Goal: Task Accomplishment & Management: Use online tool/utility

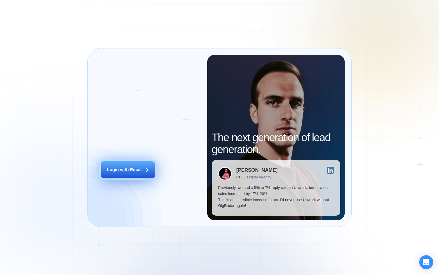
click at [131, 171] on div "Login with Email" at bounding box center [124, 169] width 35 height 6
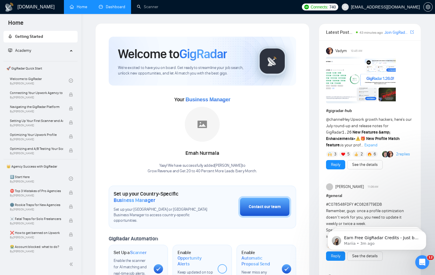
click at [118, 8] on link "Dashboard" at bounding box center [112, 6] width 26 height 5
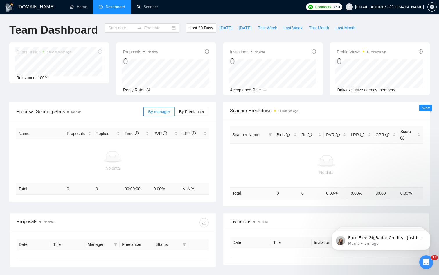
type input "[DATE]"
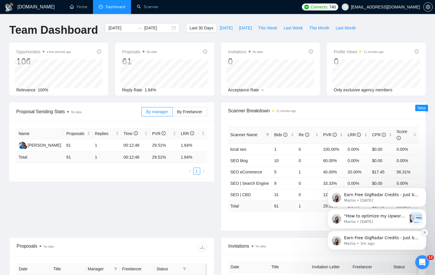
click at [424, 231] on icon "Dismiss notification" at bounding box center [424, 231] width 3 height 3
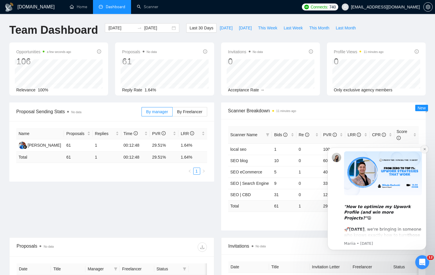
click at [424, 149] on icon "Dismiss notification" at bounding box center [424, 149] width 2 height 2
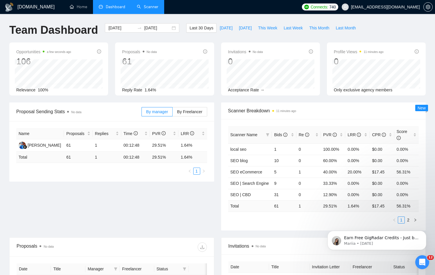
click at [151, 7] on link "Scanner" at bounding box center [147, 6] width 21 height 5
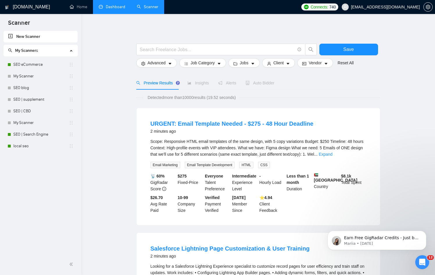
click at [113, 5] on link "Dashboard" at bounding box center [112, 6] width 26 height 5
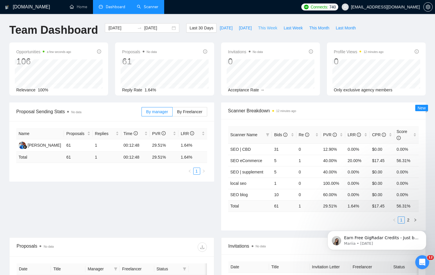
click at [265, 27] on span "This Week" at bounding box center [267, 28] width 19 height 6
type input "2025-08-11"
type input "2025-08-17"
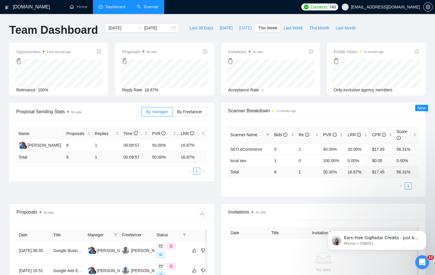
click at [246, 29] on span "Yesterday" at bounding box center [245, 28] width 13 height 6
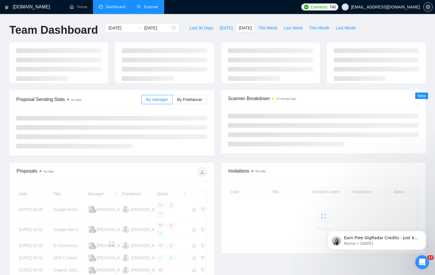
type input "2025-08-13"
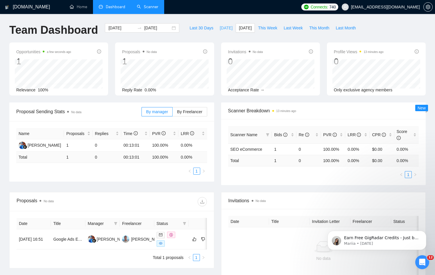
click at [223, 29] on span "Today" at bounding box center [226, 28] width 13 height 6
type input "2025-08-14"
click at [151, 8] on link "Scanner" at bounding box center [147, 6] width 21 height 5
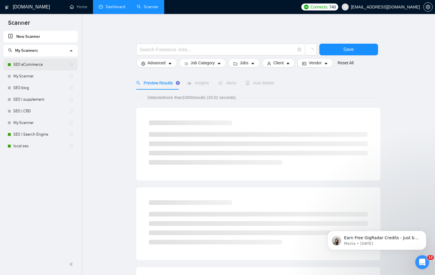
click at [36, 65] on link "SEO eCommerce" at bounding box center [40, 65] width 55 height 12
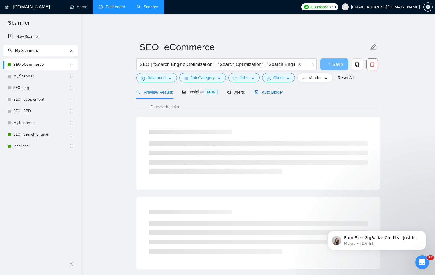
click at [266, 93] on span "Auto Bidder" at bounding box center [268, 92] width 29 height 5
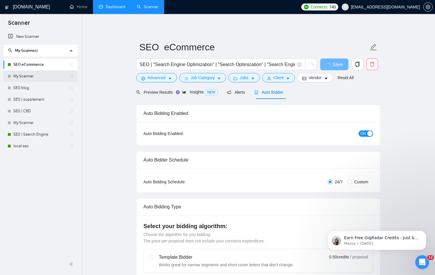
click at [42, 74] on link "My Scanner" at bounding box center [40, 76] width 55 height 12
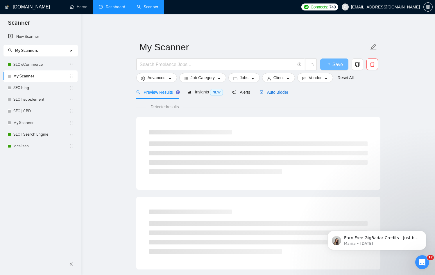
click at [272, 95] on div "Auto Bidder" at bounding box center [273, 92] width 29 height 6
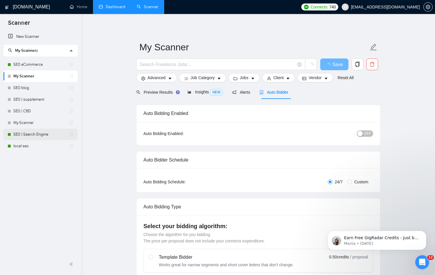
click at [41, 137] on link "SEO | Search Engine" at bounding box center [40, 134] width 55 height 12
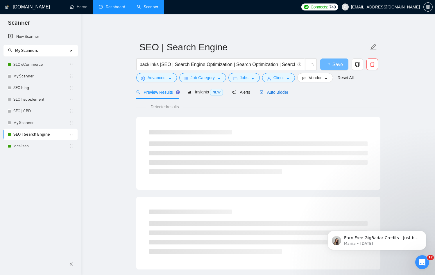
click at [269, 91] on span "Auto Bidder" at bounding box center [273, 92] width 29 height 5
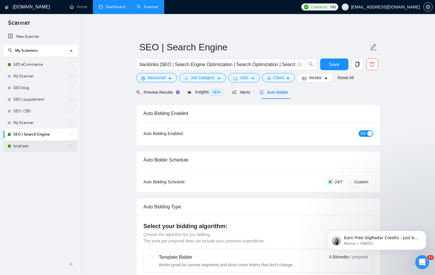
click at [17, 143] on link "local seo" at bounding box center [40, 146] width 55 height 12
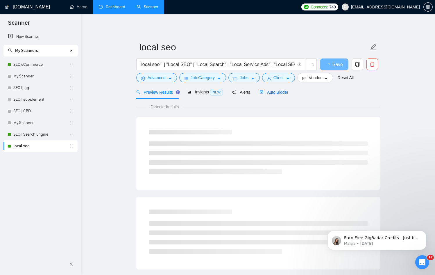
click at [275, 93] on span "Auto Bidder" at bounding box center [273, 92] width 29 height 5
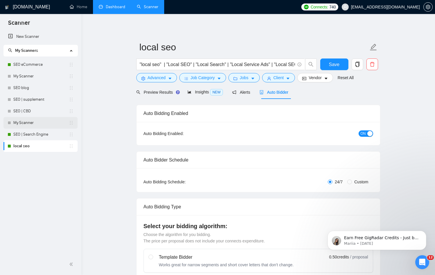
click at [24, 125] on link "My Scanner" at bounding box center [40, 123] width 55 height 12
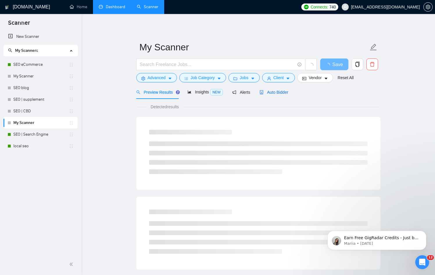
click at [276, 94] on span "Auto Bidder" at bounding box center [273, 92] width 29 height 5
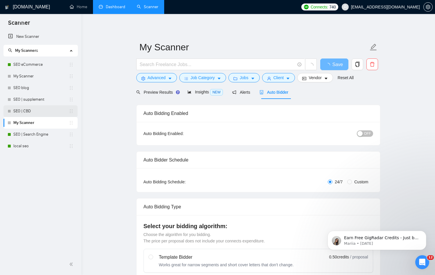
click at [48, 112] on link "SEO | CBD" at bounding box center [40, 111] width 55 height 12
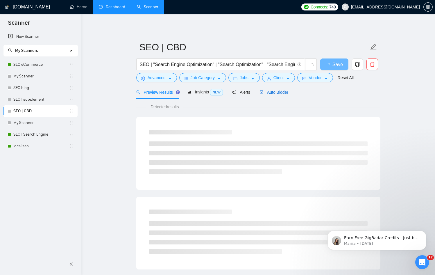
drag, startPoint x: 282, startPoint y: 92, endPoint x: 117, endPoint y: 98, distance: 164.8
click at [282, 92] on span "Auto Bidder" at bounding box center [273, 92] width 29 height 5
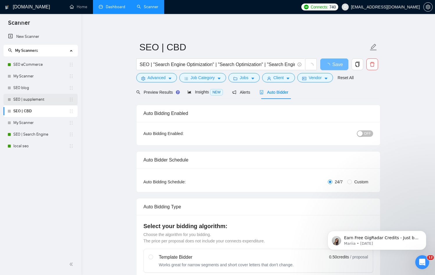
click at [46, 102] on link "SEO | supplement" at bounding box center [40, 100] width 55 height 12
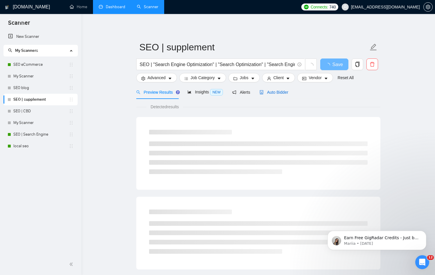
click at [284, 91] on span "Auto Bidder" at bounding box center [273, 92] width 29 height 5
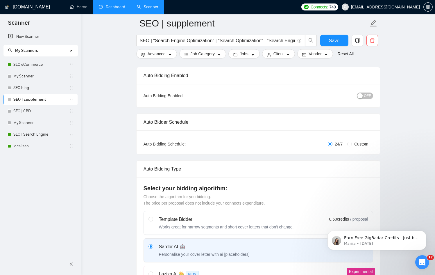
scroll to position [116, 0]
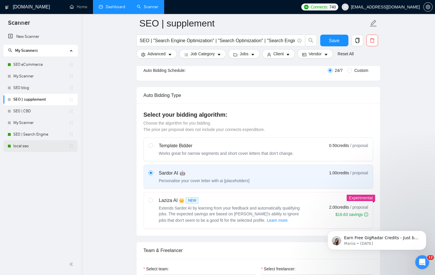
click at [34, 149] on link "local seo" at bounding box center [40, 146] width 55 height 12
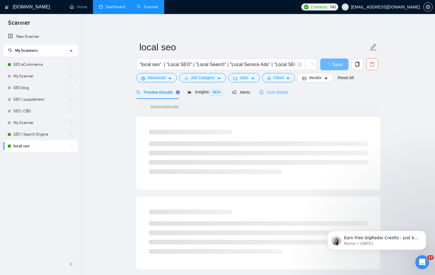
click at [266, 95] on div "Auto Bidder" at bounding box center [273, 92] width 29 height 14
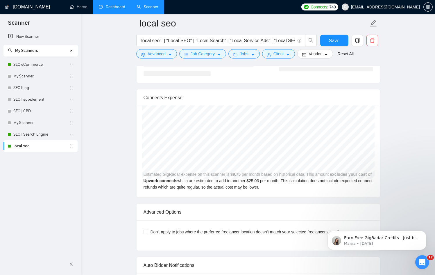
scroll to position [1208, 0]
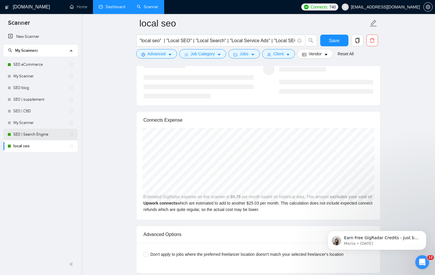
click at [42, 132] on link "SEO | Search Engine" at bounding box center [40, 134] width 55 height 12
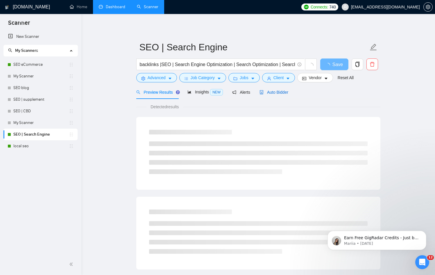
click at [281, 92] on span "Auto Bidder" at bounding box center [273, 92] width 29 height 5
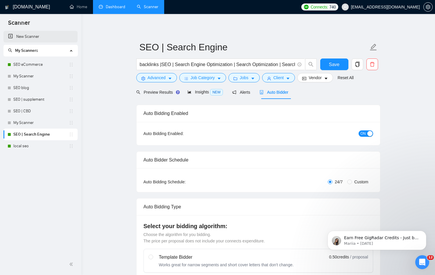
click at [37, 35] on link "New Scanner" at bounding box center [40, 37] width 65 height 12
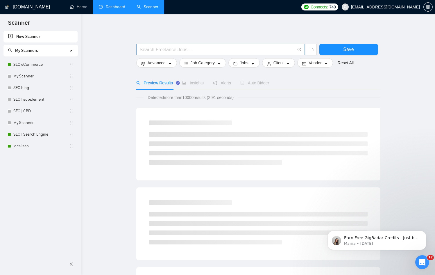
click at [178, 52] on input "text" at bounding box center [217, 49] width 155 height 7
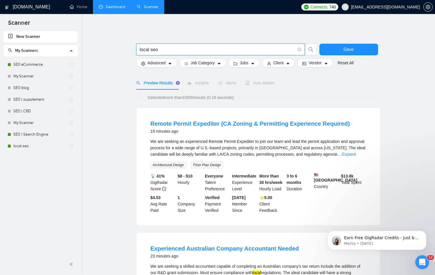
click at [140, 49] on input "local seo" at bounding box center [217, 49] width 155 height 7
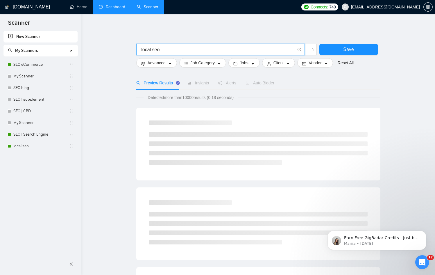
click at [178, 52] on input ""local seo" at bounding box center [217, 49] width 155 height 7
click at [169, 49] on input ""local seo" | " local search" |" at bounding box center [217, 49] width 155 height 7
click at [210, 49] on input ""local seo" | "local search" |" at bounding box center [217, 49] width 155 height 7
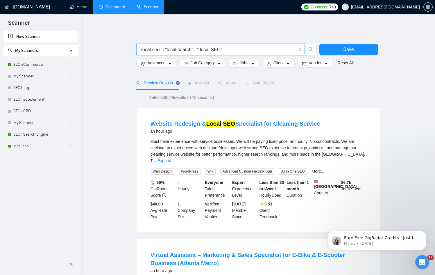
drag, startPoint x: 202, startPoint y: 49, endPoint x: 242, endPoint y: 55, distance: 41.2
click at [202, 49] on input ""local seo" | "local search" | " local SEO"" at bounding box center [217, 49] width 155 height 7
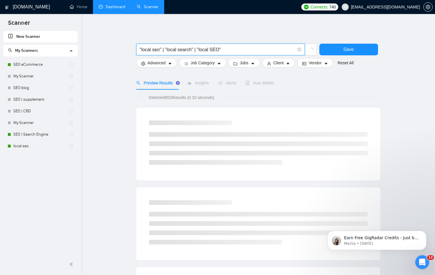
click at [236, 49] on input ""local seo" | "local search" | "local SEO"" at bounding box center [217, 49] width 155 height 7
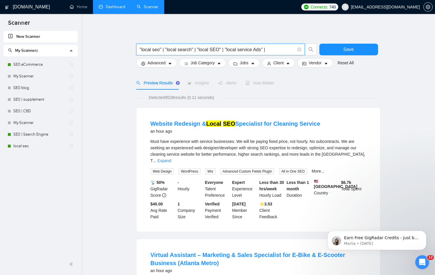
type input ""local seo" | "local search" | "local SEO" | "local service Ads" |"
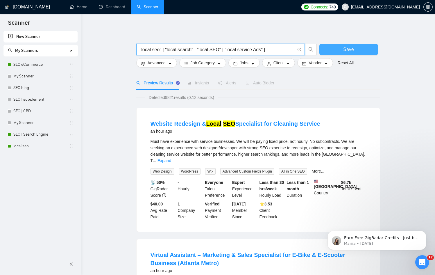
click at [346, 47] on span "Save" at bounding box center [348, 49] width 10 height 7
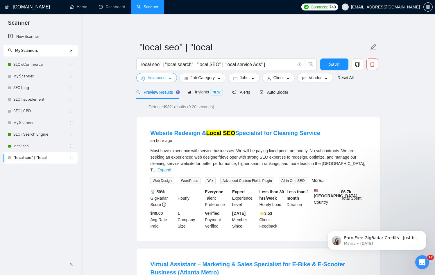
click at [161, 82] on button "Advanced" at bounding box center [156, 77] width 41 height 9
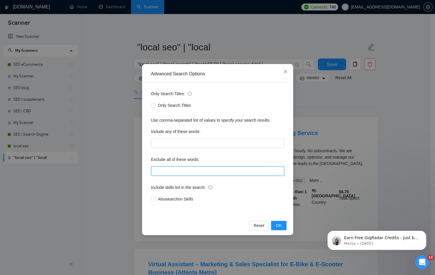
click at [176, 173] on input "text" at bounding box center [217, 170] width 133 height 9
paste input "youtube, etsy, ebay, "performance marketing""
type input "youtube, etsy, ebay, "performance marketing""
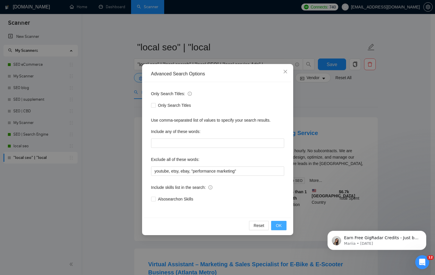
click at [280, 228] on span "OK" at bounding box center [279, 225] width 6 height 6
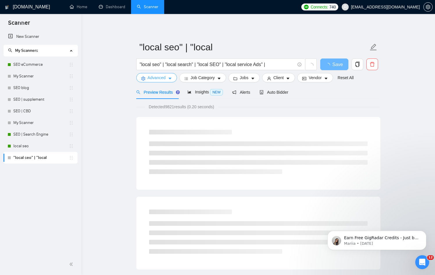
click at [157, 79] on span "Advanced" at bounding box center [157, 77] width 18 height 6
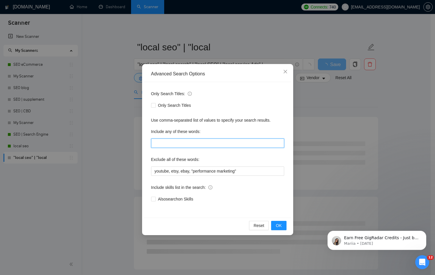
click at [175, 146] on input "text" at bounding box center [217, 142] width 133 height 9
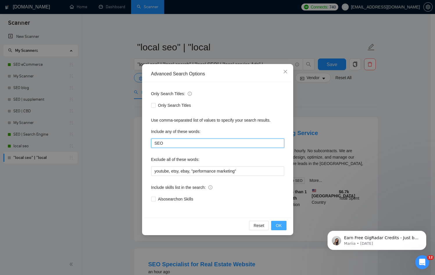
type input "SEO"
click at [277, 227] on span "OK" at bounding box center [279, 225] width 6 height 6
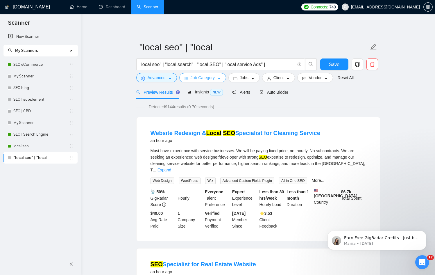
click at [202, 81] on button "Job Category" at bounding box center [202, 77] width 47 height 9
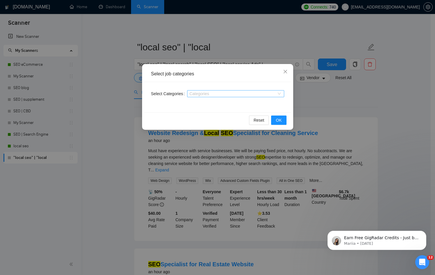
click at [207, 96] on div at bounding box center [233, 93] width 88 height 5
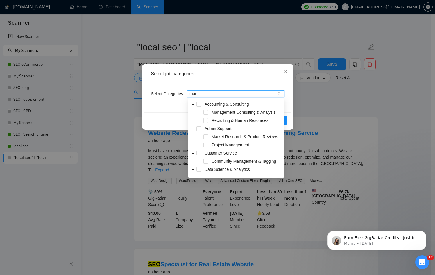
type input "mark"
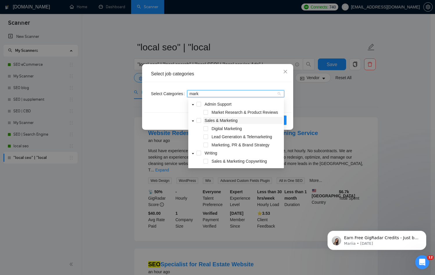
click at [214, 118] on span "Sales & Marketing" at bounding box center [221, 120] width 33 height 5
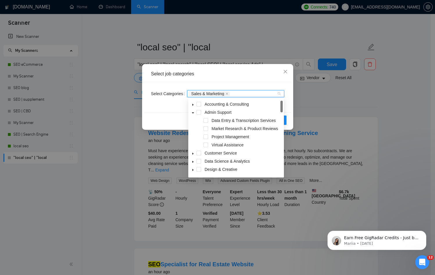
click at [232, 75] on div "Select job categories" at bounding box center [217, 74] width 133 height 6
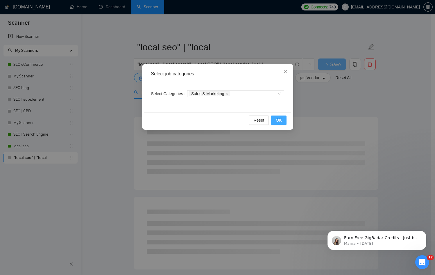
click at [285, 124] on button "OK" at bounding box center [278, 119] width 15 height 9
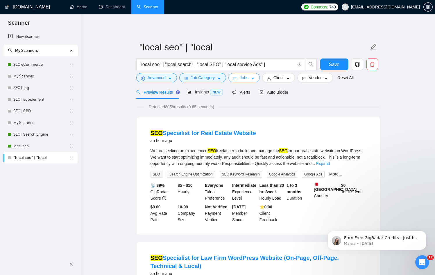
click at [241, 79] on button "Jobs" at bounding box center [243, 77] width 31 height 9
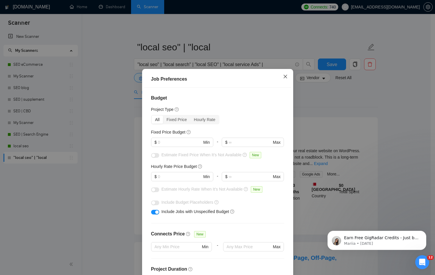
click at [283, 75] on icon "close" at bounding box center [284, 76] width 3 height 3
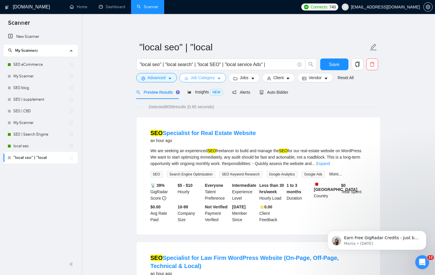
click at [194, 80] on span "Job Category" at bounding box center [203, 77] width 24 height 6
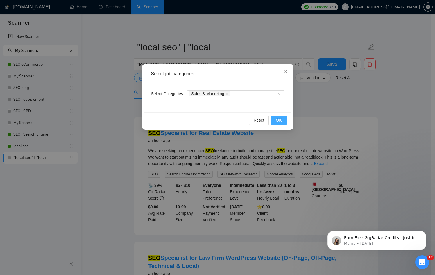
click at [276, 119] on span "OK" at bounding box center [279, 120] width 6 height 6
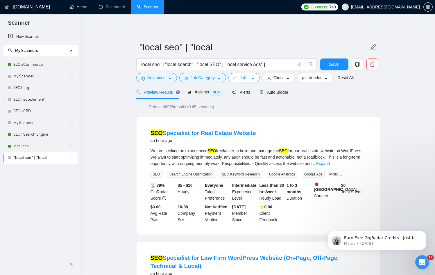
click at [254, 78] on icon "caret-down" at bounding box center [253, 78] width 4 height 4
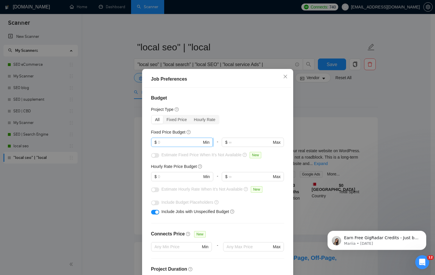
click at [180, 140] on input "text" at bounding box center [180, 142] width 44 height 6
click at [175, 175] on input "text" at bounding box center [180, 176] width 44 height 6
type input "50"
click at [186, 143] on input "text" at bounding box center [180, 142] width 44 height 6
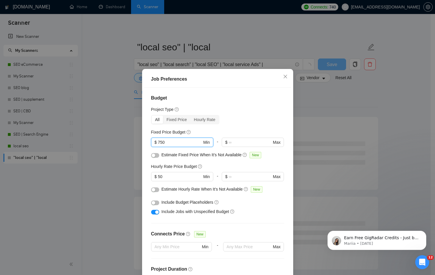
scroll to position [48, 0]
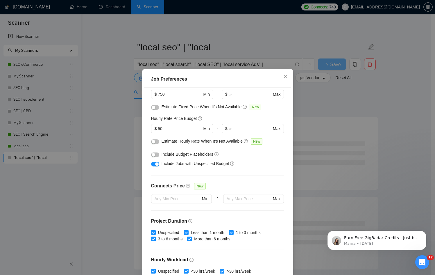
click at [153, 152] on div at bounding box center [155, 154] width 8 height 6
click at [155, 153] on button "button" at bounding box center [155, 154] width 8 height 5
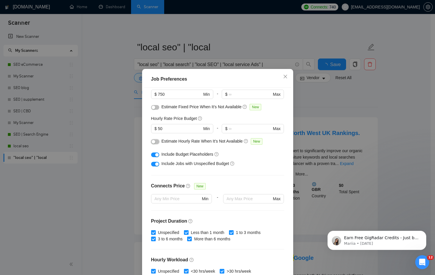
click at [153, 139] on button "button" at bounding box center [155, 141] width 8 height 5
click at [168, 95] on input "750" at bounding box center [180, 94] width 44 height 6
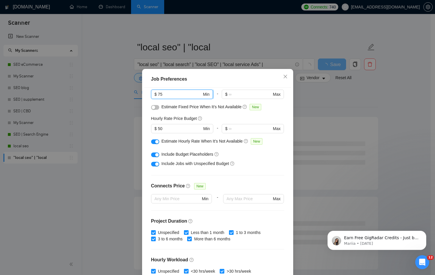
type input "7"
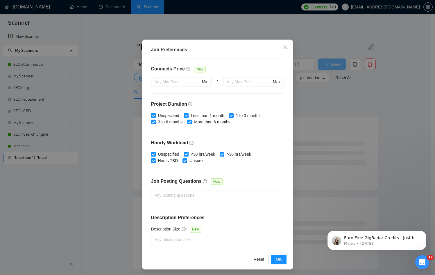
scroll to position [31, 0]
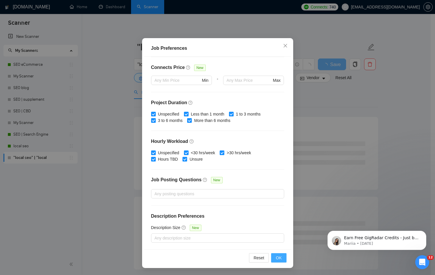
type input "1250"
click at [279, 258] on span "OK" at bounding box center [279, 257] width 6 height 6
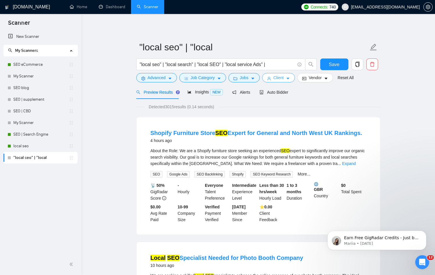
click at [280, 79] on span "Client" at bounding box center [278, 77] width 10 height 6
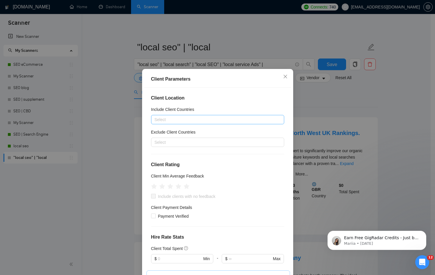
click at [169, 118] on div at bounding box center [215, 119] width 124 height 7
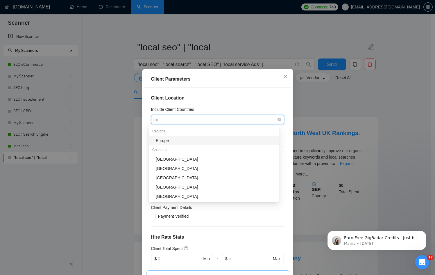
type input "uni"
click at [178, 141] on div "[GEOGRAPHIC_DATA]" at bounding box center [215, 140] width 119 height 6
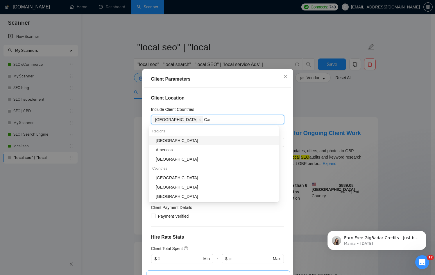
type input "Cana"
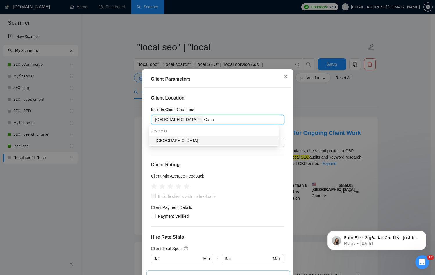
click at [180, 142] on div "[GEOGRAPHIC_DATA]" at bounding box center [215, 140] width 119 height 6
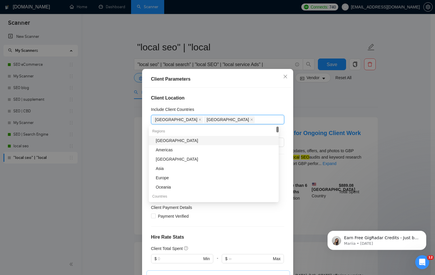
click at [229, 97] on h4 "Client Location" at bounding box center [217, 97] width 133 height 7
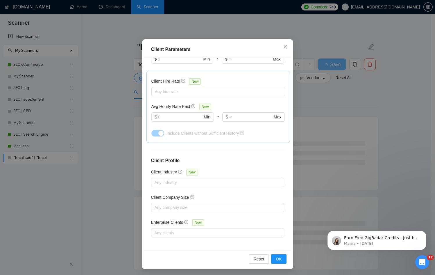
scroll to position [31, 0]
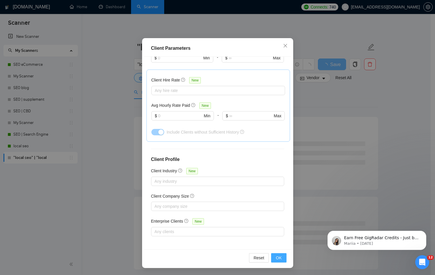
click at [275, 253] on button "OK" at bounding box center [278, 257] width 15 height 9
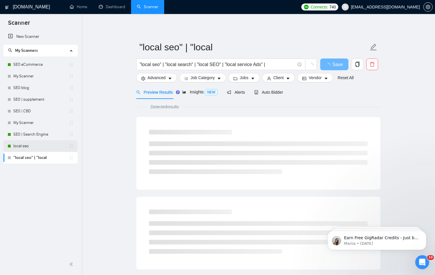
click at [32, 143] on link "local seo" at bounding box center [40, 146] width 55 height 12
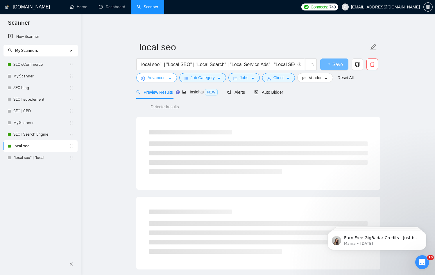
click at [158, 78] on span "Advanced" at bounding box center [157, 77] width 18 height 6
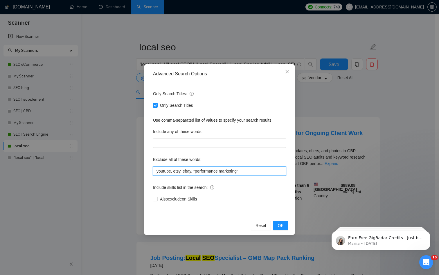
drag, startPoint x: 254, startPoint y: 171, endPoint x: 135, endPoint y: 169, distance: 118.5
click at [135, 169] on div "Advanced Search Options Only Search Titles: Only Search Titles Use comma-separa…" at bounding box center [219, 137] width 439 height 275
click at [279, 224] on span "OK" at bounding box center [281, 225] width 6 height 6
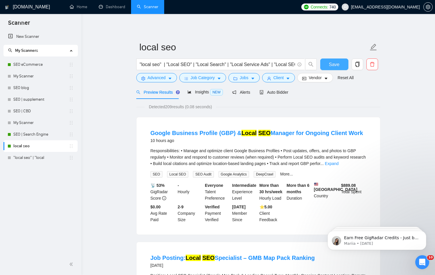
click at [334, 64] on span "Save" at bounding box center [334, 64] width 10 height 7
click at [279, 91] on span "Auto Bidder" at bounding box center [273, 92] width 29 height 5
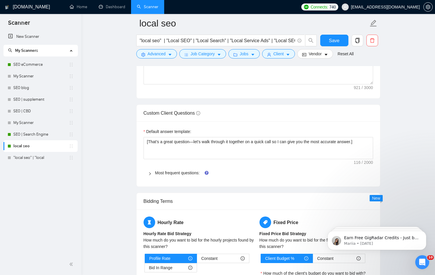
scroll to position [801, 0]
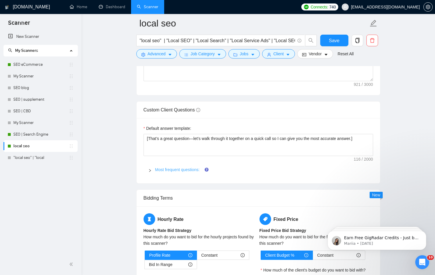
click at [170, 167] on link "Most frequent questions:" at bounding box center [177, 169] width 44 height 5
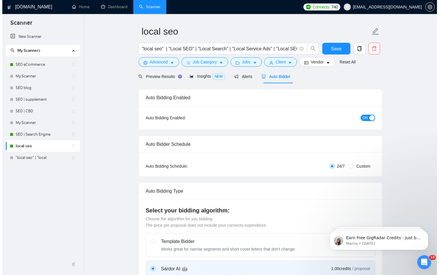
scroll to position [0, 0]
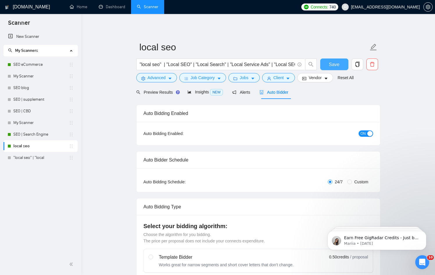
click at [338, 63] on span "Save" at bounding box center [334, 64] width 10 height 7
click at [358, 66] on icon "copy" at bounding box center [357, 64] width 4 height 5
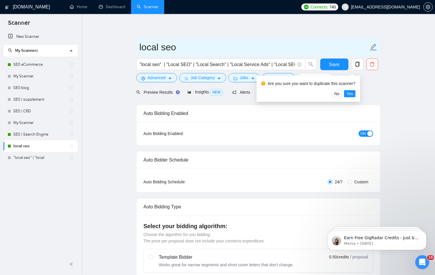
click at [221, 47] on input "local seo" at bounding box center [253, 47] width 229 height 15
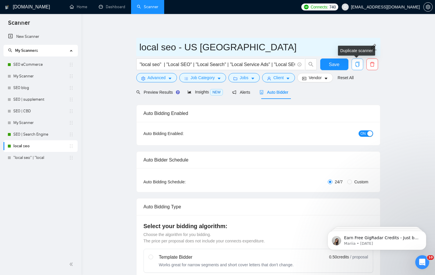
type input "local seo - US Canada"
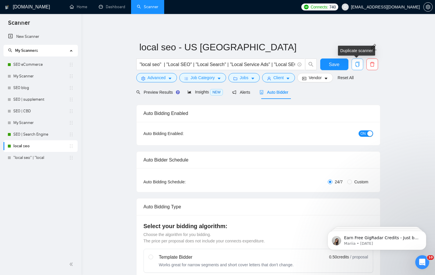
click at [357, 65] on icon "copy" at bounding box center [357, 64] width 5 height 5
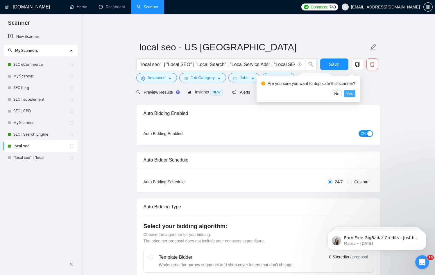
click at [353, 96] on span "Yes" at bounding box center [349, 93] width 7 height 6
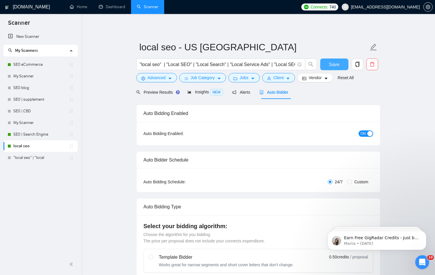
click at [335, 64] on span "Save" at bounding box center [334, 64] width 10 height 7
click at [358, 65] on icon "copy" at bounding box center [357, 64] width 4 height 5
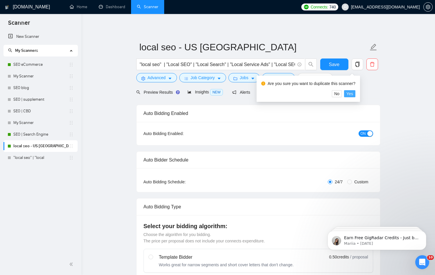
click at [353, 94] on span "Yes" at bounding box center [349, 93] width 7 height 6
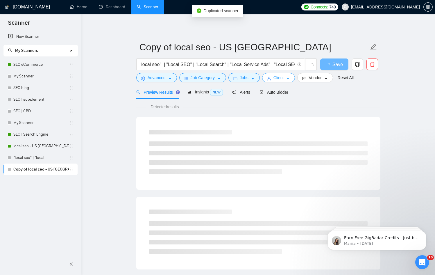
click at [282, 81] on button "Client" at bounding box center [278, 77] width 33 height 9
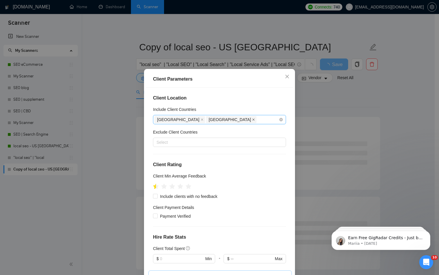
click at [252, 121] on span at bounding box center [253, 119] width 3 height 6
click at [201, 120] on icon "close" at bounding box center [202, 119] width 2 height 2
click at [184, 120] on div at bounding box center [217, 119] width 124 height 7
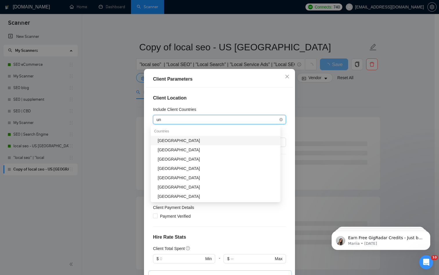
type input "uni"
click at [187, 151] on div "[GEOGRAPHIC_DATA]" at bounding box center [217, 149] width 119 height 6
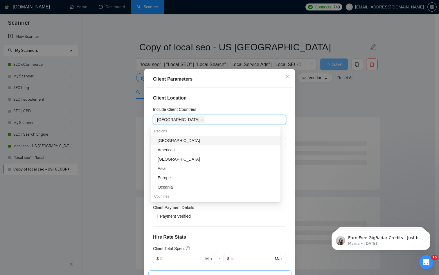
click at [221, 98] on h4 "Client Location" at bounding box center [219, 97] width 133 height 7
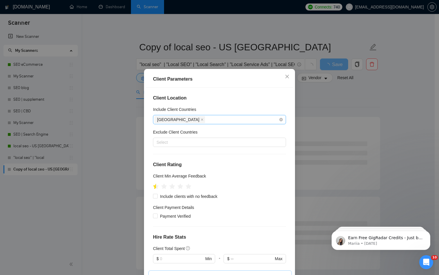
click at [209, 119] on div "[GEOGRAPHIC_DATA]" at bounding box center [217, 119] width 124 height 8
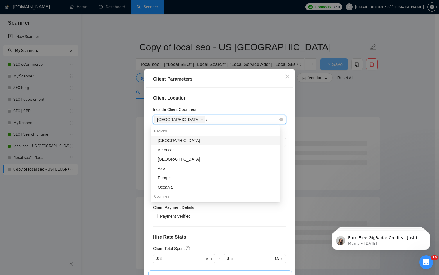
type input "Au"
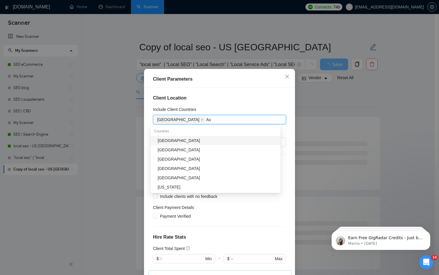
click at [192, 139] on div "Australia" at bounding box center [217, 140] width 119 height 6
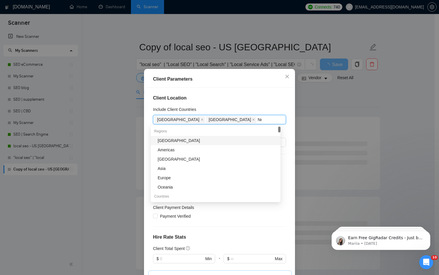
type input "New"
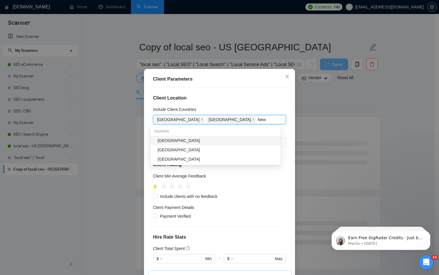
click at [200, 139] on div "New Zealand" at bounding box center [217, 140] width 119 height 6
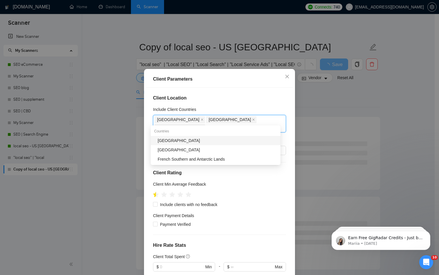
type input "South"
click at [182, 139] on div "South Africa" at bounding box center [217, 140] width 119 height 6
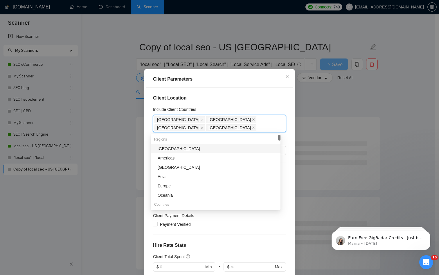
click at [217, 97] on h4 "Client Location" at bounding box center [219, 97] width 133 height 7
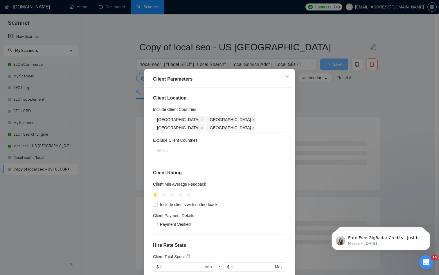
click at [146, 190] on div "Client Location Include Client Countries United Kingdom Australia New Zealand S…" at bounding box center [219, 183] width 147 height 192
click at [155, 195] on icon "star" at bounding box center [156, 194] width 6 height 6
click at [245, 90] on div "Client Location Include Client Countries United Kingdom Australia New Zealand S…" at bounding box center [219, 183] width 147 height 192
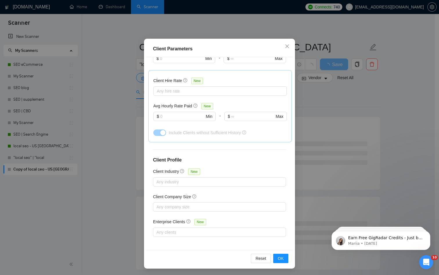
scroll to position [31, 0]
click at [281, 258] on span "OK" at bounding box center [281, 257] width 6 height 6
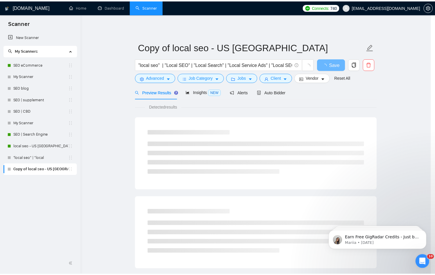
scroll to position [0, 0]
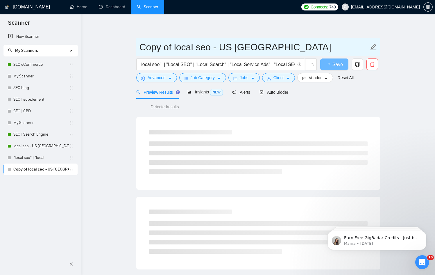
click at [270, 51] on input "Copy of local seo - US Canada" at bounding box center [253, 47] width 229 height 15
drag, startPoint x: 218, startPoint y: 45, endPoint x: 295, endPoint y: 49, distance: 77.4
click at [295, 49] on input "Copy of local seo - US Canada" at bounding box center [253, 47] width 229 height 15
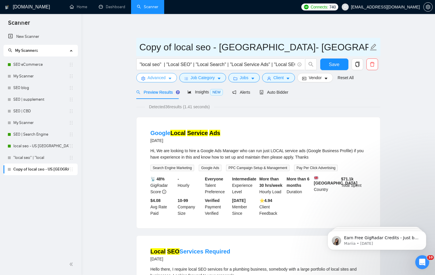
type input "Copy of local seo - [GEOGRAPHIC_DATA]- [GEOGRAPHIC_DATA]- [GEOGRAPHIC_DATA]"
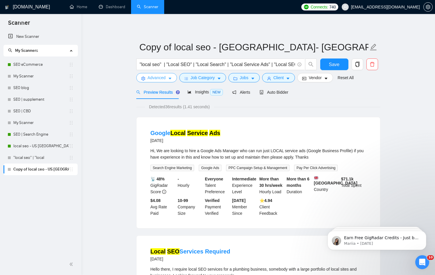
click at [150, 80] on span "Advanced" at bounding box center [157, 77] width 18 height 6
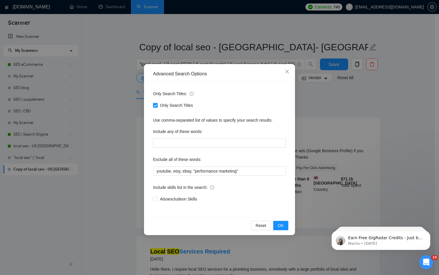
click at [158, 106] on span "Only Search Titles" at bounding box center [177, 105] width 38 height 6
click at [157, 106] on input "Only Search Titles" at bounding box center [155, 105] width 4 height 4
checkbox input "false"
click at [180, 143] on input "text" at bounding box center [219, 142] width 133 height 9
type input "SEO"
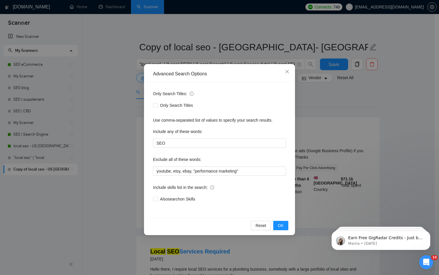
click at [250, 96] on div "Only Search Titles:" at bounding box center [219, 95] width 133 height 12
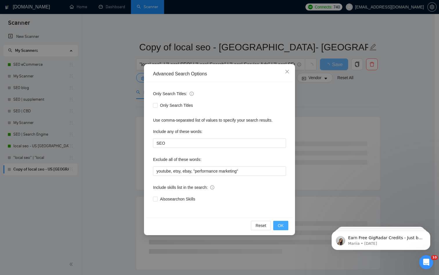
click at [279, 226] on span "OK" at bounding box center [281, 225] width 6 height 6
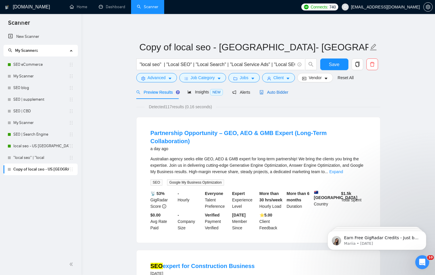
click at [276, 94] on span "Auto Bidder" at bounding box center [273, 92] width 29 height 5
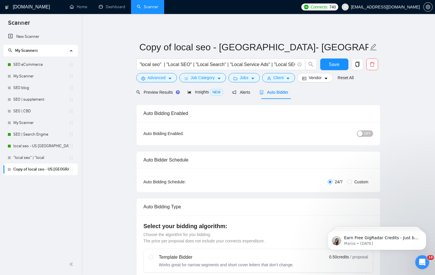
click at [367, 132] on span "OFF" at bounding box center [367, 133] width 7 height 6
click at [340, 65] on button "Save" at bounding box center [334, 64] width 28 height 12
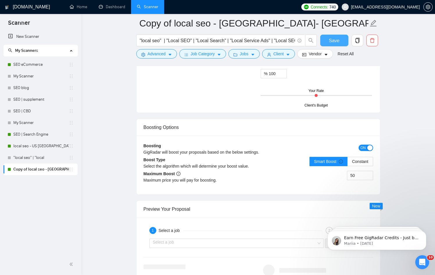
scroll to position [1207, 0]
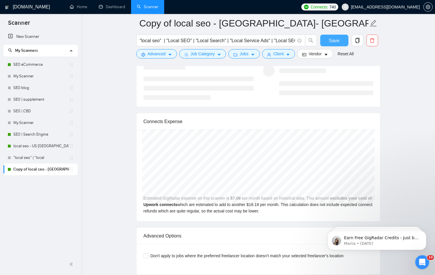
click at [333, 40] on span "Save" at bounding box center [334, 40] width 10 height 7
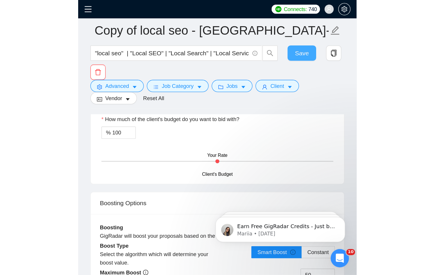
scroll to position [1149, 0]
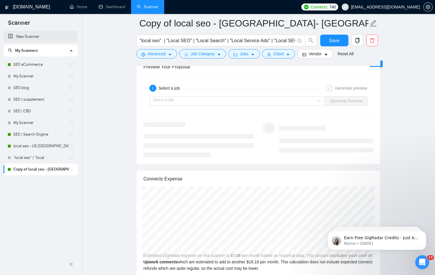
click at [30, 38] on link "New Scanner" at bounding box center [40, 37] width 65 height 12
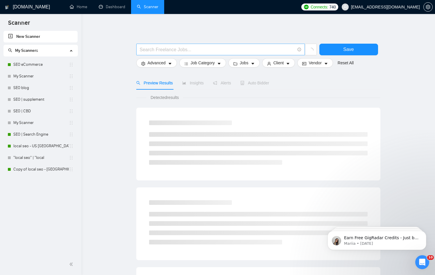
click at [162, 50] on input "text" at bounding box center [217, 49] width 155 height 7
type input "SEO"
click at [172, 32] on div "SEO Save Advanced Job Category Jobs Client Vendor Reset All Preview Results Ins…" at bounding box center [258, 267] width 244 height 489
click at [155, 65] on span "Advanced" at bounding box center [157, 63] width 18 height 6
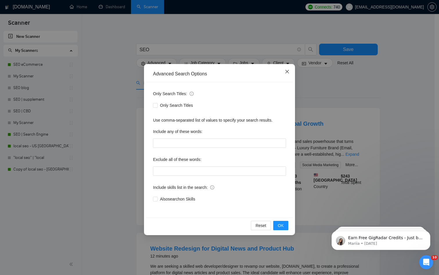
click at [288, 71] on icon "close" at bounding box center [287, 71] width 5 height 5
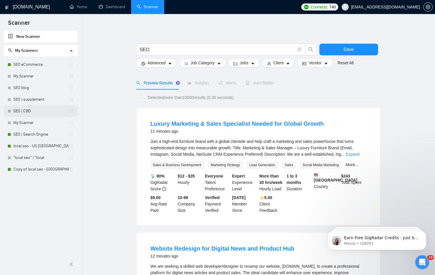
click at [28, 113] on link "SEO | CBD" at bounding box center [40, 111] width 55 height 12
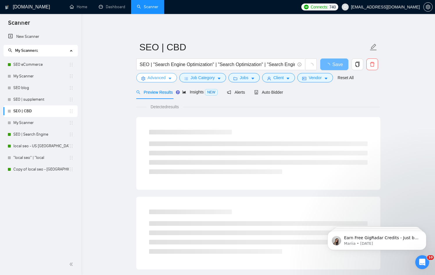
click at [155, 80] on span "Advanced" at bounding box center [157, 77] width 18 height 6
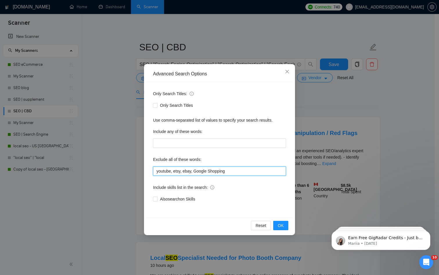
drag, startPoint x: 187, startPoint y: 167, endPoint x: 148, endPoint y: 166, distance: 39.2
click at [148, 166] on div "Only Search Titles: Only Search Titles Use comma-separated list of values to sp…" at bounding box center [219, 149] width 147 height 135
click at [290, 70] on span "Close" at bounding box center [287, 72] width 16 height 16
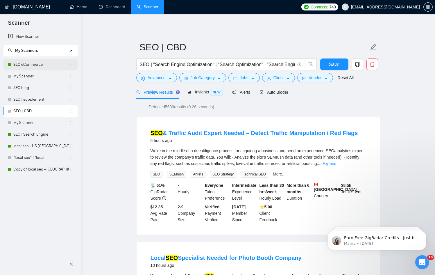
click at [50, 62] on link "SEO eCommerce" at bounding box center [40, 65] width 55 height 12
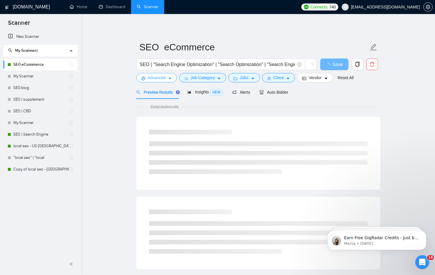
click at [164, 78] on span "Advanced" at bounding box center [157, 77] width 18 height 6
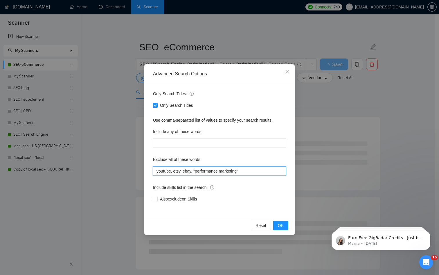
drag, startPoint x: 252, startPoint y: 172, endPoint x: 151, endPoint y: 168, distance: 100.6
click at [109, 169] on div "Advanced Search Options Only Search Titles: Only Search Titles Use comma-separa…" at bounding box center [219, 137] width 439 height 275
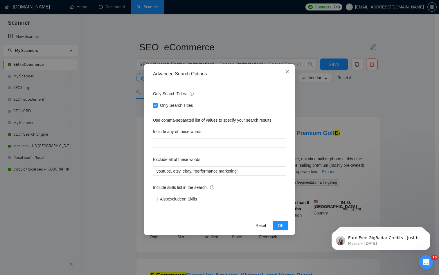
click at [290, 73] on span "Close" at bounding box center [287, 72] width 16 height 16
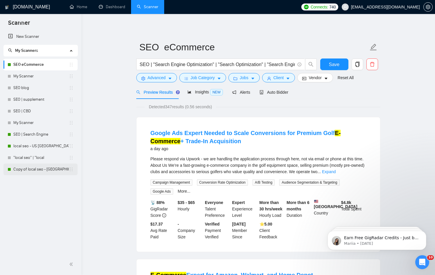
click at [36, 169] on link "Copy of local seo - [GEOGRAPHIC_DATA]- [GEOGRAPHIC_DATA]- [GEOGRAPHIC_DATA]" at bounding box center [40, 169] width 55 height 12
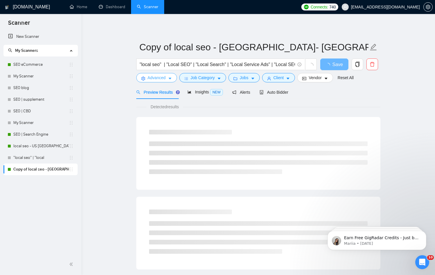
click at [162, 78] on span "Advanced" at bounding box center [157, 77] width 18 height 6
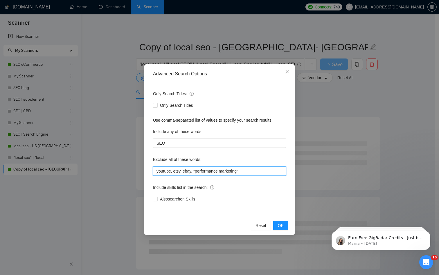
drag, startPoint x: 167, startPoint y: 167, endPoint x: 115, endPoint y: 164, distance: 51.8
click at [115, 164] on div "Advanced Search Options Only Search Titles: Only Search Titles Use comma-separa…" at bounding box center [219, 137] width 439 height 275
click at [73, 180] on div "Advanced Search Options Only Search Titles: Only Search Titles Use comma-separa…" at bounding box center [219, 137] width 439 height 275
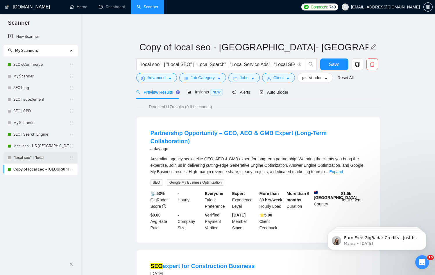
click at [38, 161] on link ""local seo" | "local" at bounding box center [40, 158] width 55 height 12
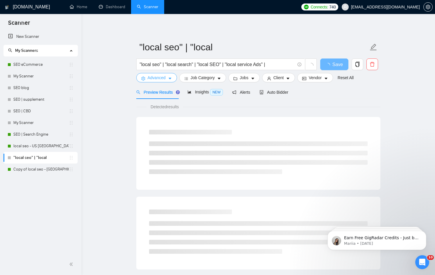
click at [168, 74] on button "Advanced" at bounding box center [156, 77] width 41 height 9
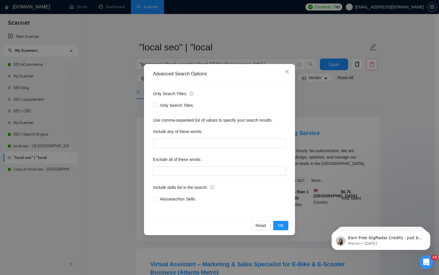
click at [104, 123] on div "Advanced Search Options Only Search Titles: Only Search Titles Use comma-separa…" at bounding box center [219, 137] width 439 height 275
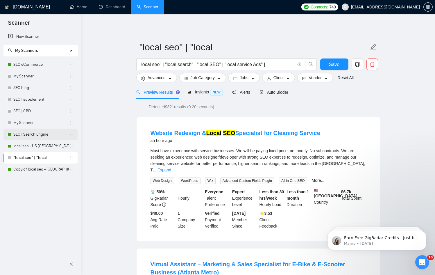
click at [31, 135] on link "SEO | Search Engine" at bounding box center [40, 134] width 55 height 12
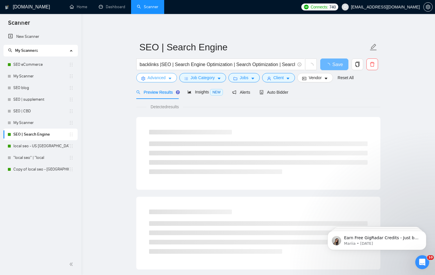
click at [166, 78] on span "Advanced" at bounding box center [157, 77] width 18 height 6
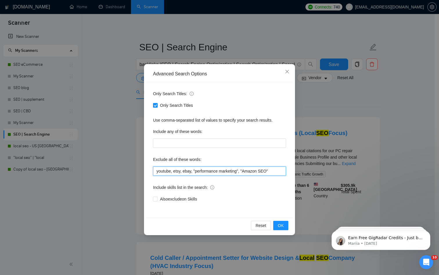
drag, startPoint x: 274, startPoint y: 170, endPoint x: 153, endPoint y: 165, distance: 121.5
click at [153, 165] on div "Only Search Titles: Only Search Titles Use comma-separated list of values to sp…" at bounding box center [219, 149] width 147 height 135
click at [279, 224] on span "OK" at bounding box center [281, 225] width 6 height 6
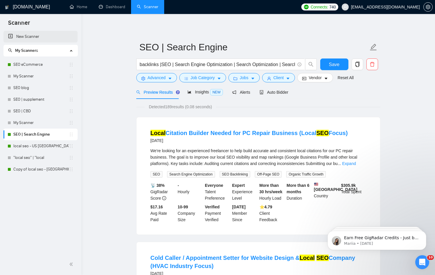
click at [22, 37] on link "New Scanner" at bounding box center [40, 37] width 65 height 12
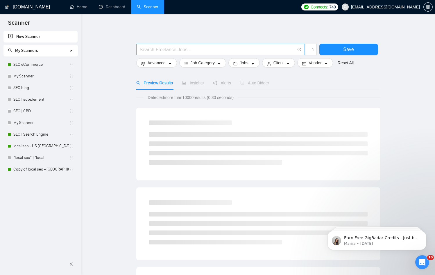
click at [207, 51] on input "text" at bounding box center [217, 49] width 155 height 7
type input "SEO"
click at [225, 28] on div "SEO Save Advanced Job Category Jobs Client Vendor Reset All Preview Results Ins…" at bounding box center [258, 267] width 244 height 489
click at [148, 65] on span "Advanced" at bounding box center [157, 63] width 18 height 6
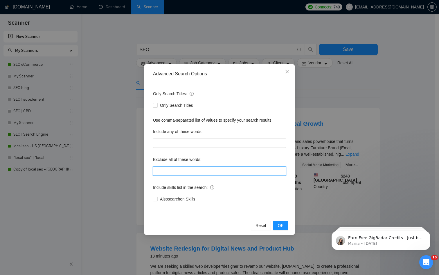
click at [176, 173] on input "text" at bounding box center [219, 170] width 133 height 9
paste input "youtube, etsy, ebay, Google Shopping, "performance marketing" youtube, "Amazon …"
type input "youtube, etsy, ebay, Google Shopping, "performance marketing" youtube, "Amazon …"
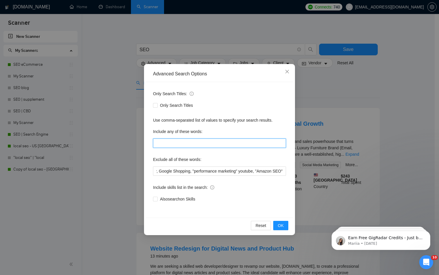
click at [183, 141] on input "text" at bounding box center [219, 142] width 133 height 9
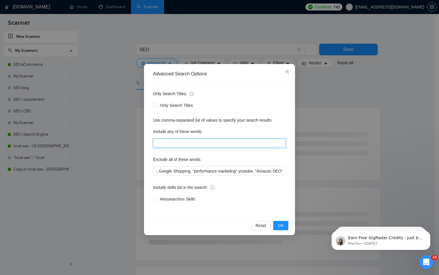
scroll to position [0, 0]
type input "SEO"
click at [260, 107] on div "Only Search Titles" at bounding box center [219, 105] width 133 height 6
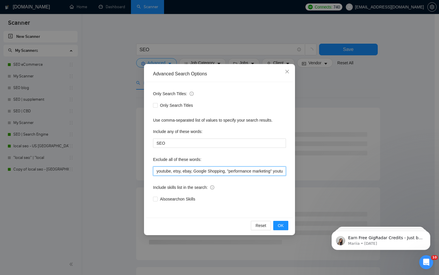
click at [234, 173] on input "youtube, etsy, ebay, Google Shopping, "performance marketing" youtube, "Amazon …" at bounding box center [219, 170] width 133 height 9
drag, startPoint x: 276, startPoint y: 172, endPoint x: 307, endPoint y: 184, distance: 33.3
click at [276, 171] on input "youtube, etsy, ebay, Google Shopping, performance marketing, youtube, "Amazon S…" at bounding box center [219, 170] width 133 height 9
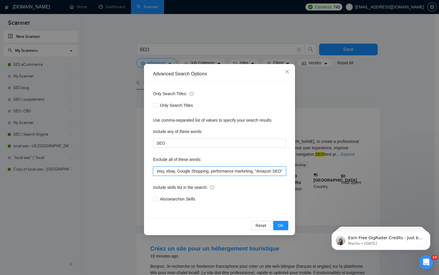
scroll to position [0, 21]
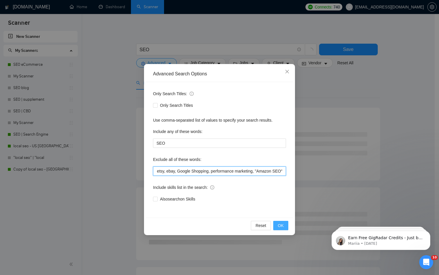
type input "youtube, etsy, ebay, Google Shopping, performance marketing, "Amazon SEO""
click at [279, 224] on span "OK" at bounding box center [281, 225] width 6 height 6
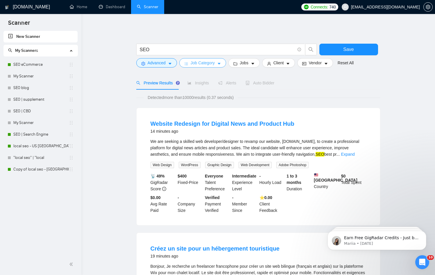
click at [205, 64] on span "Job Category" at bounding box center [203, 63] width 24 height 6
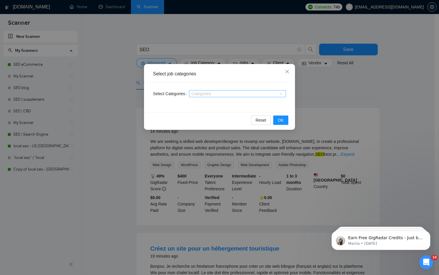
click at [212, 95] on div at bounding box center [235, 93] width 88 height 5
type input "sa"
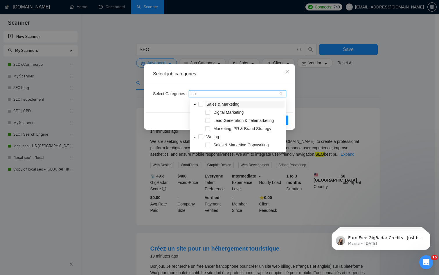
click at [209, 104] on span "Sales & Marketing" at bounding box center [223, 104] width 33 height 5
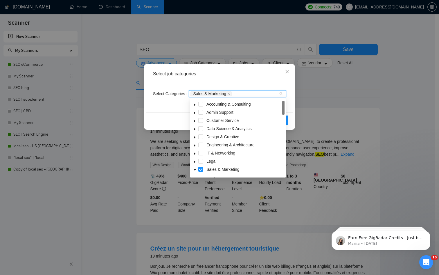
click at [216, 68] on div "Select job categories" at bounding box center [219, 74] width 147 height 16
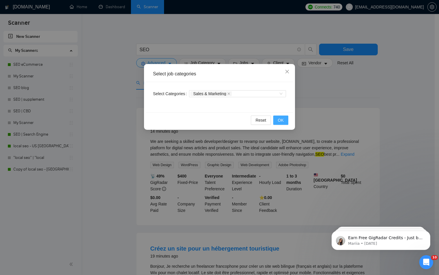
click at [281, 121] on span "OK" at bounding box center [281, 120] width 6 height 6
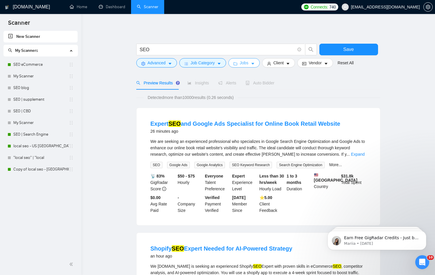
click at [251, 64] on button "Jobs" at bounding box center [243, 62] width 31 height 9
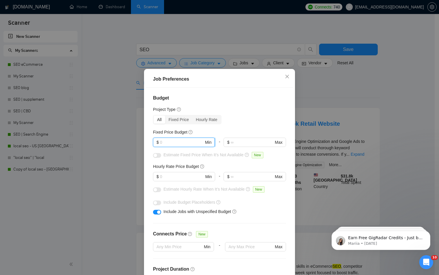
click at [176, 142] on input "text" at bounding box center [182, 142] width 44 height 6
type input "50"
click at [172, 178] on input "text" at bounding box center [182, 176] width 44 height 6
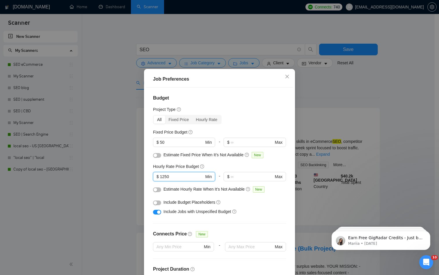
type input "1250"
click at [158, 202] on button "button" at bounding box center [157, 202] width 8 height 5
click at [159, 189] on div "Estimate Hourly Rate When It’s Not Available New" at bounding box center [219, 190] width 133 height 9
click at [158, 189] on button "button" at bounding box center [157, 189] width 8 height 5
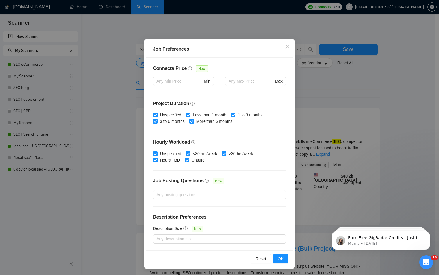
scroll to position [31, 0]
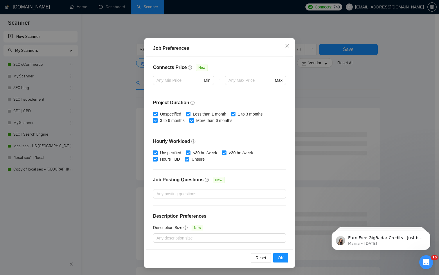
click at [281, 262] on div "Reset OK" at bounding box center [219, 257] width 147 height 17
click at [280, 258] on span "OK" at bounding box center [281, 257] width 6 height 6
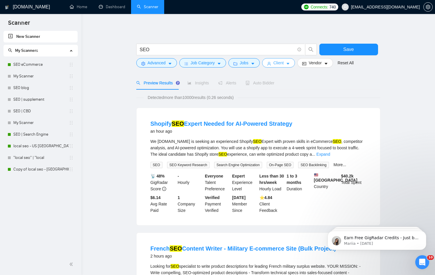
click at [279, 63] on span "Client" at bounding box center [278, 63] width 10 height 6
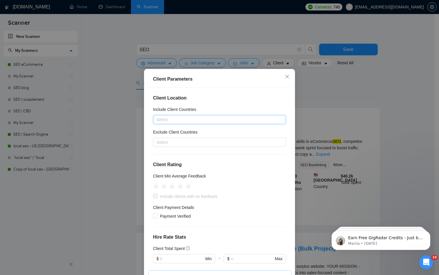
click at [197, 122] on div at bounding box center [217, 119] width 124 height 7
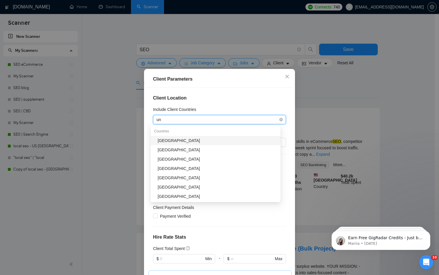
type input "uni"
click at [165, 140] on div "[GEOGRAPHIC_DATA]" at bounding box center [217, 140] width 119 height 6
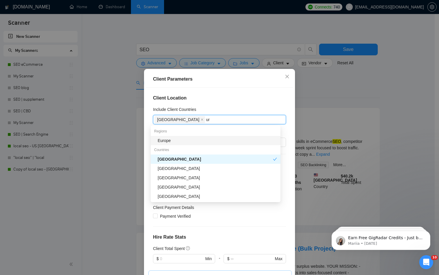
type input "uni"
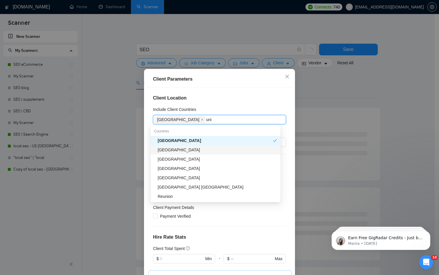
click at [187, 149] on div "[GEOGRAPHIC_DATA]" at bounding box center [217, 149] width 119 height 6
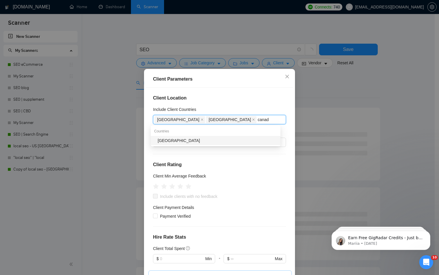
type input "canada"
click at [182, 139] on div "[GEOGRAPHIC_DATA]" at bounding box center [217, 140] width 119 height 6
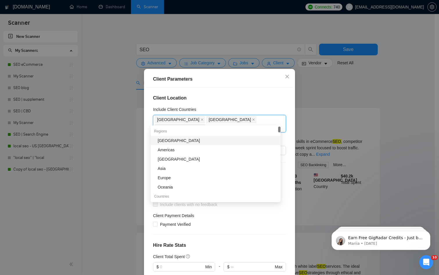
click at [243, 90] on div "Client Location Include Client Countries United States United Kingdom Canada Ex…" at bounding box center [219, 183] width 147 height 192
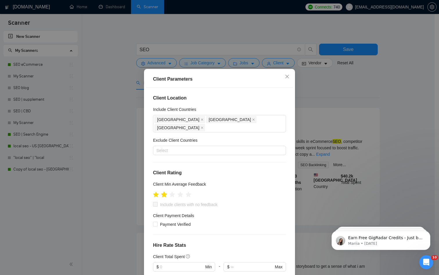
click at [164, 191] on icon "star" at bounding box center [164, 194] width 6 height 6
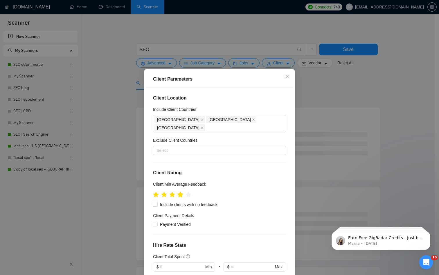
click at [179, 191] on icon "star" at bounding box center [180, 194] width 6 height 6
click at [249, 189] on div at bounding box center [219, 193] width 133 height 9
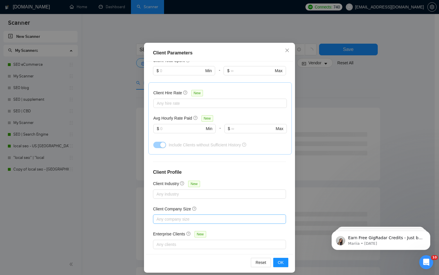
scroll to position [31, 0]
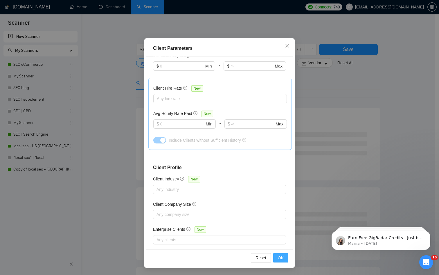
click at [280, 256] on span "OK" at bounding box center [281, 257] width 6 height 6
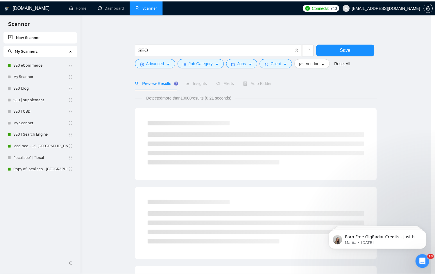
scroll to position [0, 0]
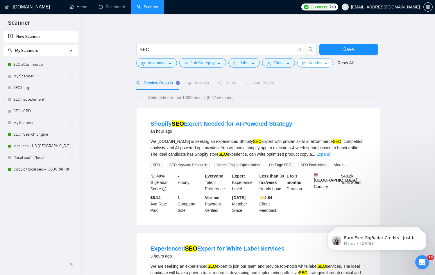
click at [316, 60] on span "Vendor" at bounding box center [314, 63] width 13 height 6
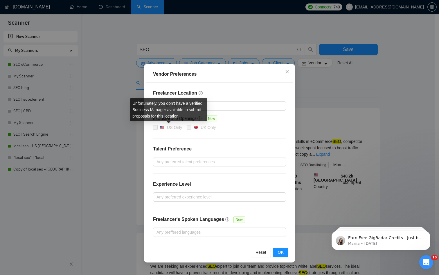
click at [155, 129] on label "US Only" at bounding box center [168, 127] width 31 height 7
click at [155, 127] on span at bounding box center [155, 127] width 5 height 5
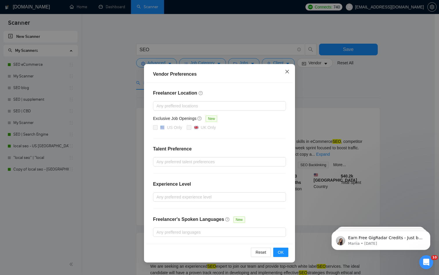
click at [287, 73] on icon "close" at bounding box center [287, 71] width 5 height 5
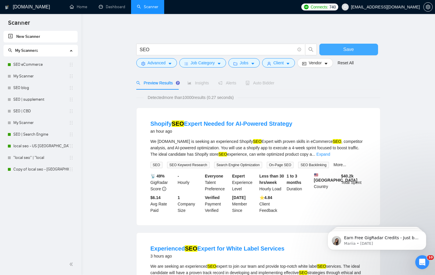
click at [358, 50] on button "Save" at bounding box center [348, 50] width 59 height 12
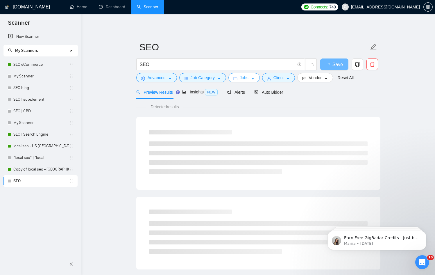
click at [239, 77] on button "Jobs" at bounding box center [243, 77] width 31 height 9
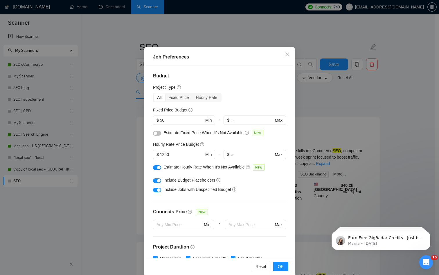
scroll to position [31, 0]
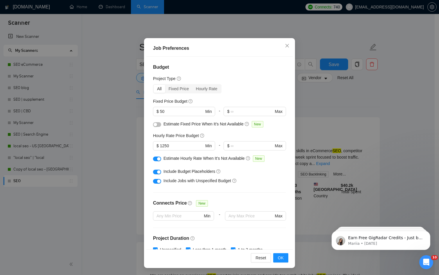
click at [323, 125] on div "Job Preferences Budget Project Type All Fixed Price Hourly Rate Fixed Price Bud…" at bounding box center [219, 137] width 439 height 275
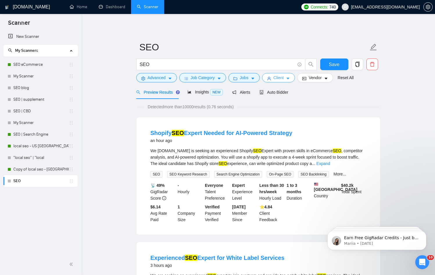
click at [289, 80] on icon "caret-down" at bounding box center [288, 78] width 4 height 4
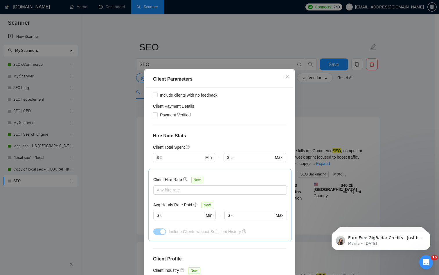
scroll to position [109, 0]
click at [177, 154] on input "text" at bounding box center [182, 157] width 44 height 6
click at [172, 182] on div "$1,000" at bounding box center [181, 179] width 54 height 6
type input "1000"
click at [232, 116] on div "Client Location Include Client Countries United States United Kingdom Canada Ex…" at bounding box center [219, 183] width 147 height 192
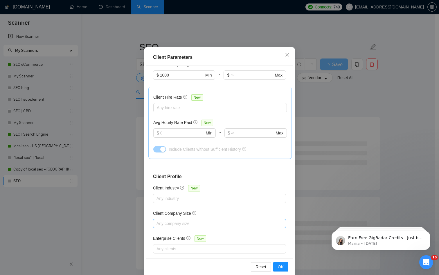
scroll to position [31, 0]
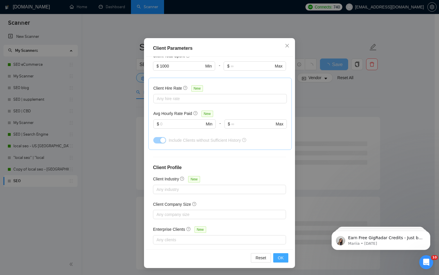
click at [279, 257] on span "OK" at bounding box center [281, 257] width 6 height 6
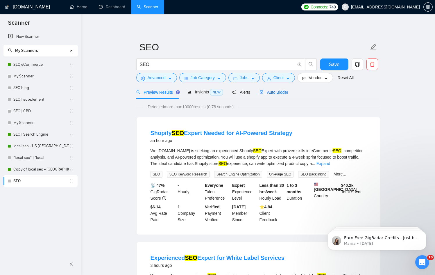
click at [280, 92] on span "Auto Bidder" at bounding box center [273, 92] width 29 height 5
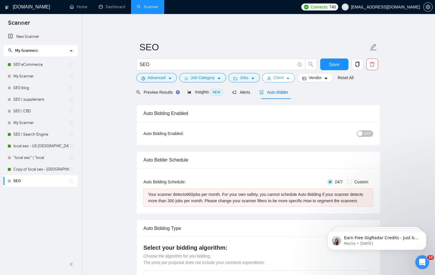
click at [284, 78] on span "Client" at bounding box center [278, 77] width 10 height 6
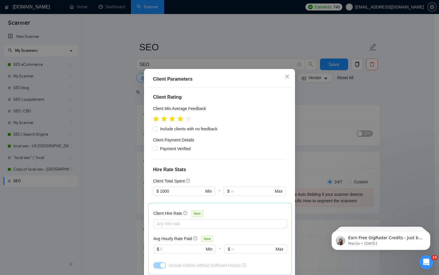
scroll to position [88, 0]
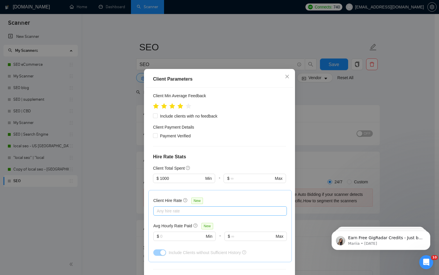
click at [207, 207] on div at bounding box center [217, 210] width 125 height 7
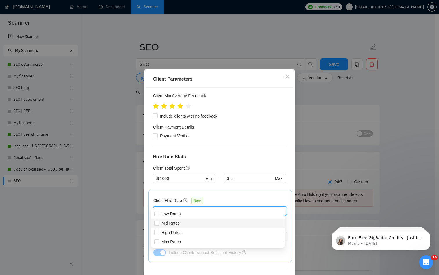
click at [201, 223] on div "Mid Rates" at bounding box center [218, 223] width 127 height 6
checkbox input "true"
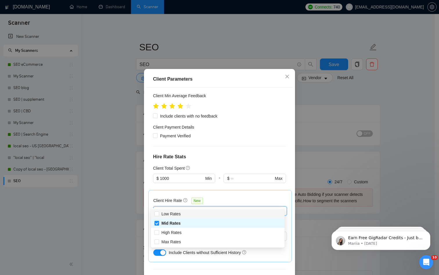
click at [256, 132] on div "Payment Verified" at bounding box center [219, 135] width 133 height 6
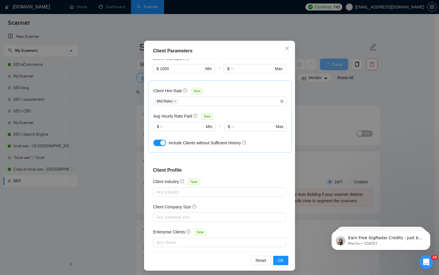
scroll to position [31, 0]
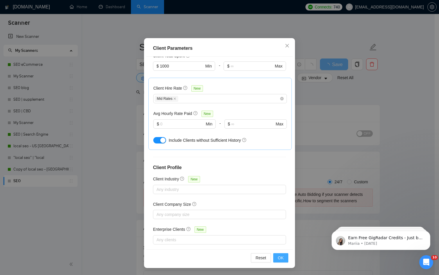
click at [283, 258] on button "OK" at bounding box center [280, 257] width 15 height 9
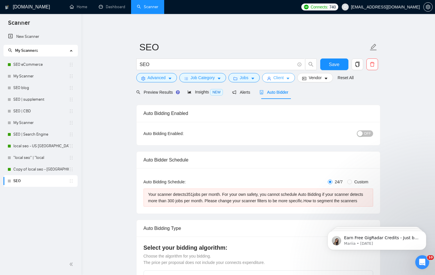
click at [288, 79] on button "Client" at bounding box center [278, 77] width 33 height 9
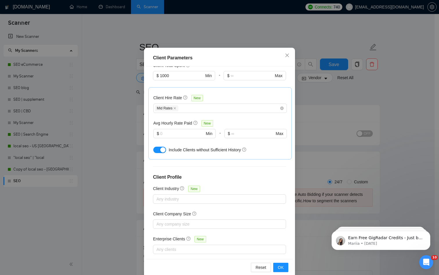
scroll to position [31, 0]
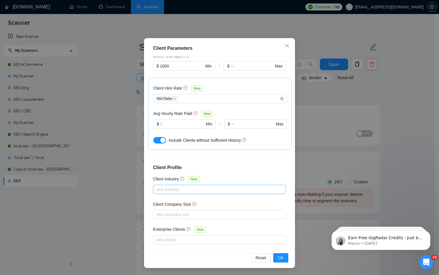
click at [200, 186] on div at bounding box center [217, 189] width 124 height 7
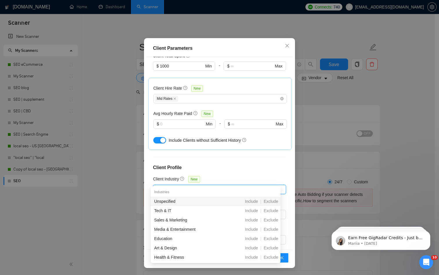
click at [200, 186] on div at bounding box center [217, 189] width 124 height 7
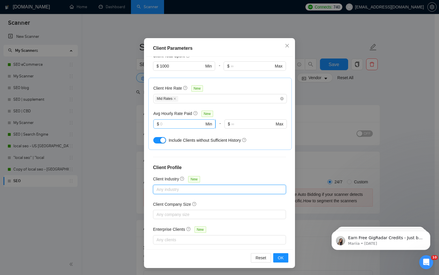
click at [173, 121] on input "text" at bounding box center [182, 124] width 44 height 6
type input "30"
click at [273, 256] on button "OK" at bounding box center [280, 257] width 15 height 9
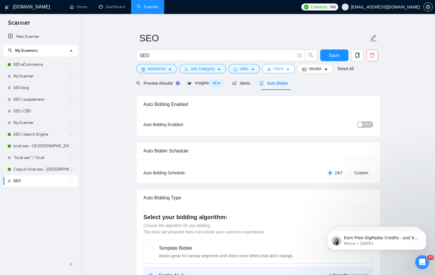
scroll to position [0, 0]
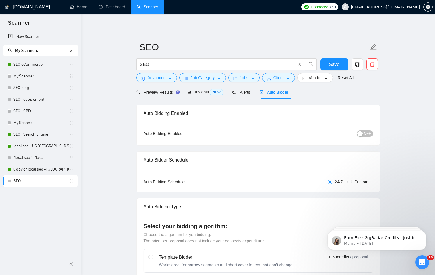
click at [368, 132] on span "OFF" at bounding box center [367, 133] width 7 height 6
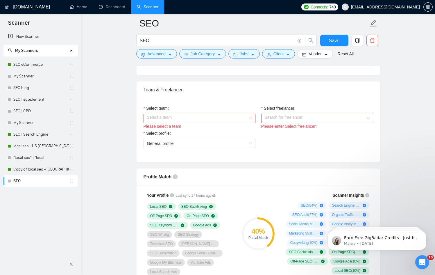
scroll to position [239, 0]
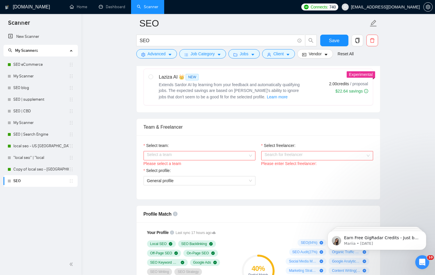
click at [212, 154] on input "Select team:" at bounding box center [197, 155] width 101 height 9
click at [202, 167] on div "Grow Revenue and Get 20 to 40 Percent More Leads Every Month" at bounding box center [199, 167] width 105 height 6
click at [278, 154] on input "Select freelancer:" at bounding box center [315, 155] width 101 height 9
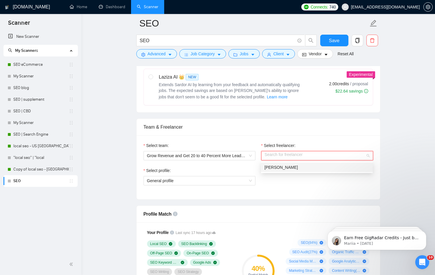
click at [280, 167] on span "[PERSON_NAME]" at bounding box center [280, 167] width 33 height 5
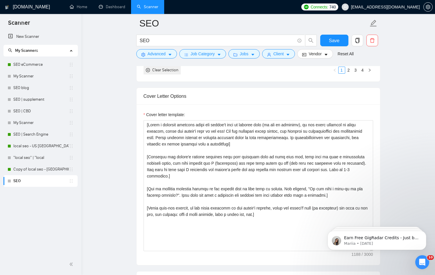
scroll to position [495, 0]
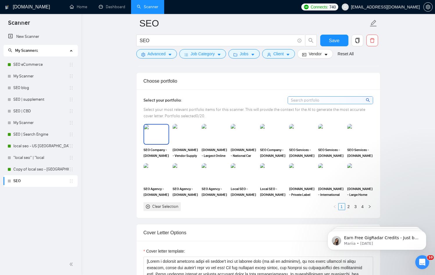
click at [145, 138] on img at bounding box center [156, 133] width 24 height 19
click at [273, 138] on img at bounding box center [273, 133] width 24 height 19
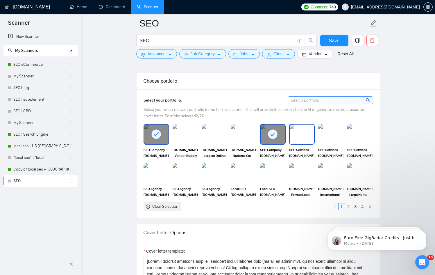
click at [304, 139] on img at bounding box center [302, 133] width 24 height 19
click at [331, 140] on img at bounding box center [331, 133] width 24 height 19
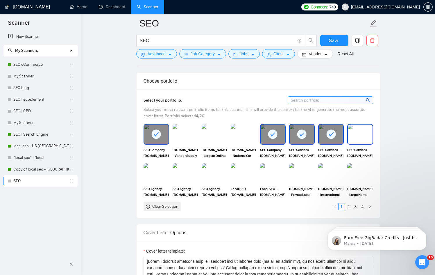
click at [361, 139] on img at bounding box center [360, 133] width 24 height 19
click at [272, 176] on img at bounding box center [273, 173] width 24 height 19
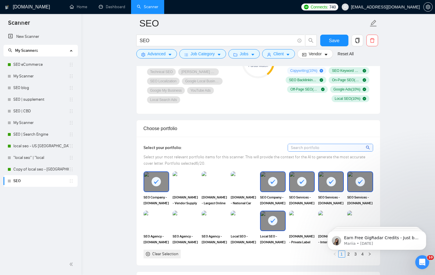
scroll to position [385, 0]
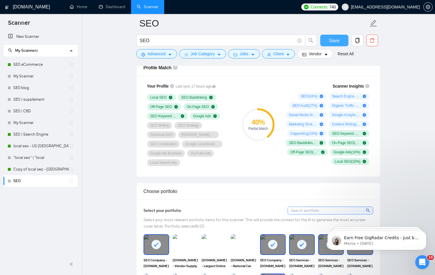
click at [331, 40] on span "Save" at bounding box center [334, 40] width 10 height 7
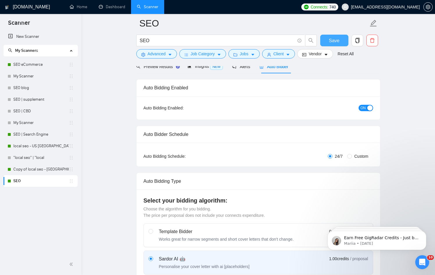
scroll to position [0, 0]
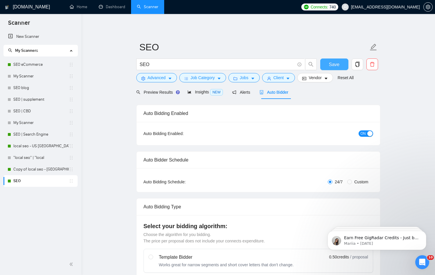
click at [334, 64] on span "Save" at bounding box center [334, 64] width 10 height 7
click at [114, 8] on link "Dashboard" at bounding box center [112, 6] width 26 height 5
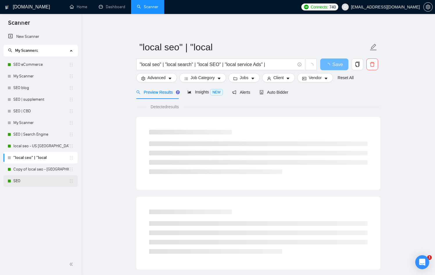
click at [49, 183] on link "SEO" at bounding box center [40, 181] width 55 height 12
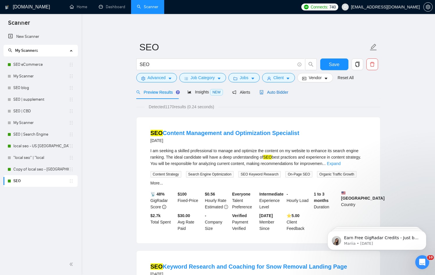
click at [272, 94] on div "Auto Bidder" at bounding box center [273, 92] width 29 height 6
click at [274, 93] on span "Auto Bidder" at bounding box center [273, 92] width 29 height 5
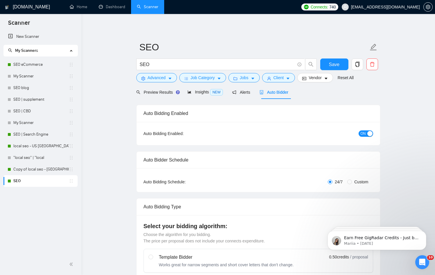
click at [353, 180] on span "Custom" at bounding box center [361, 181] width 19 height 6
click at [352, 180] on input "Custom" at bounding box center [349, 181] width 5 height 5
radio input "true"
radio input "false"
checkbox input "true"
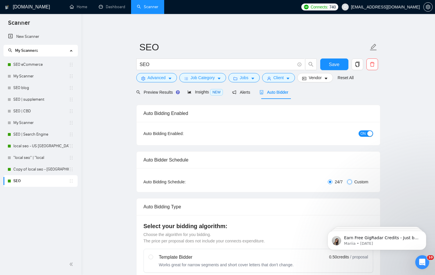
checkbox input "true"
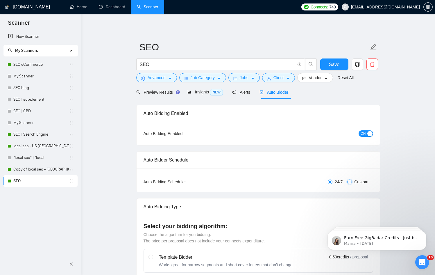
checkbox input "true"
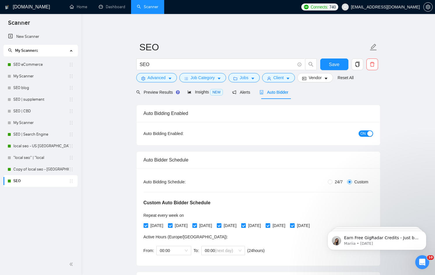
click at [245, 225] on input "[DATE]" at bounding box center [243, 225] width 4 height 4
checkbox input "false"
click at [270, 225] on input "[DATE]" at bounding box center [268, 225] width 4 height 4
checkbox input "false"
click at [312, 223] on span "[DATE]" at bounding box center [303, 225] width 17 height 6
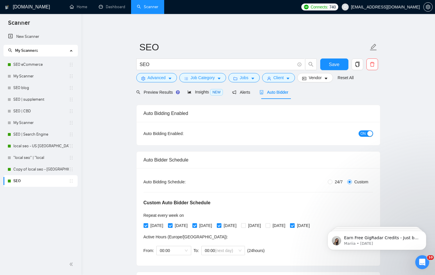
click at [294, 223] on input "[DATE]" at bounding box center [292, 225] width 4 height 4
checkbox input "false"
click at [337, 66] on span "Save" at bounding box center [334, 64] width 10 height 7
click at [359, 64] on icon "copy" at bounding box center [357, 64] width 5 height 5
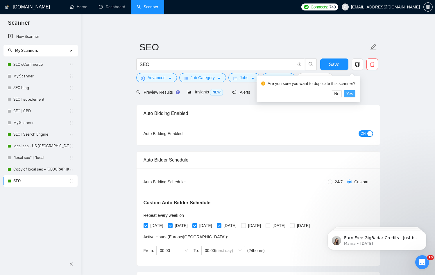
click at [353, 93] on span "Yes" at bounding box center [349, 93] width 7 height 6
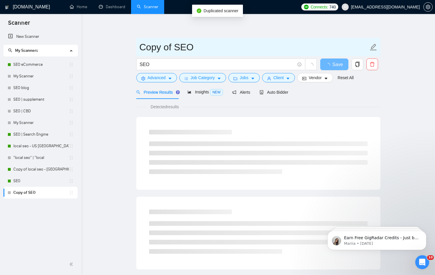
click at [160, 48] on input "Copy of SEO" at bounding box center [253, 47] width 229 height 15
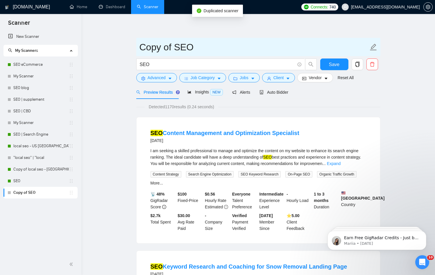
drag, startPoint x: 171, startPoint y: 50, endPoint x: 115, endPoint y: 49, distance: 55.8
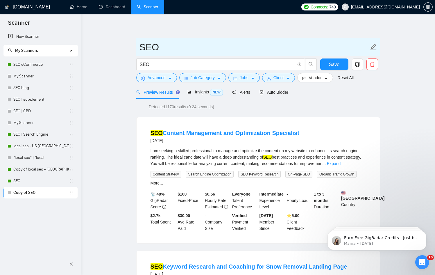
click at [173, 47] on input "SEO" at bounding box center [253, 47] width 229 height 15
type input "SEO- Weekend - template"
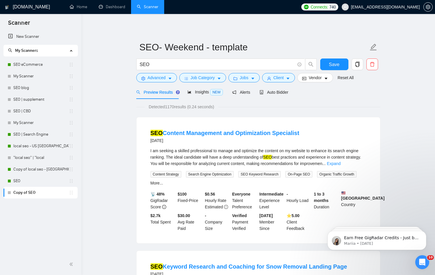
click at [274, 106] on div "Detected 1170 results (0.24 seconds)" at bounding box center [258, 106] width 244 height 6
click at [274, 92] on span "Auto Bidder" at bounding box center [273, 92] width 29 height 5
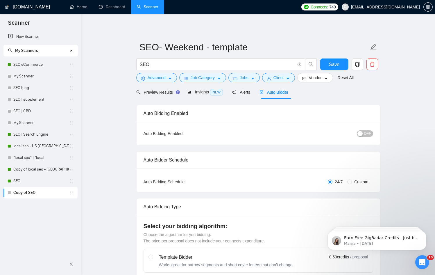
radio input "false"
radio input "true"
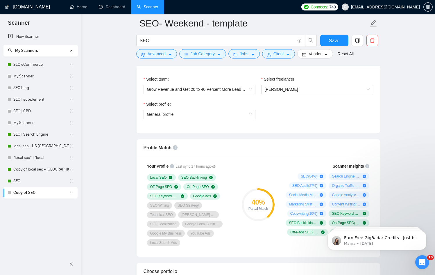
scroll to position [178, 0]
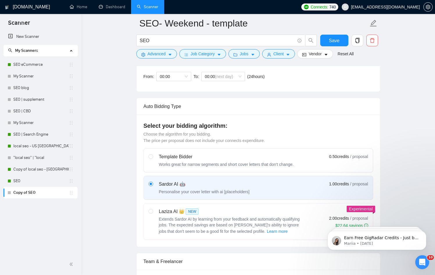
click at [177, 163] on div "Works great for narrow segments and short cover letters that don't change." at bounding box center [226, 164] width 135 height 6
click at [153, 158] on input "radio" at bounding box center [150, 156] width 4 height 4
radio input "true"
radio input "false"
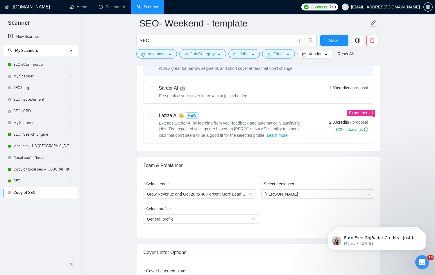
scroll to position [394, 0]
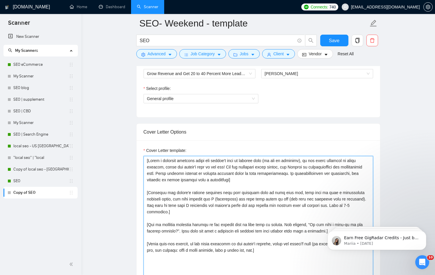
drag, startPoint x: 146, startPoint y: 158, endPoint x: 289, endPoint y: 246, distance: 167.9
click at [287, 246] on textarea "Cover Letter template:" at bounding box center [257, 221] width 229 height 131
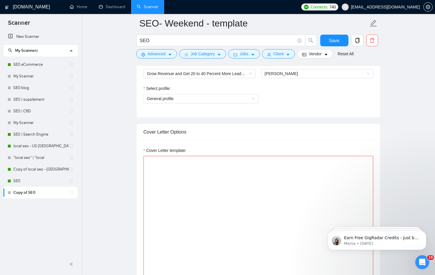
paste textarea "Thanks for posting! What is your website so I can take a look, run a free audit…"
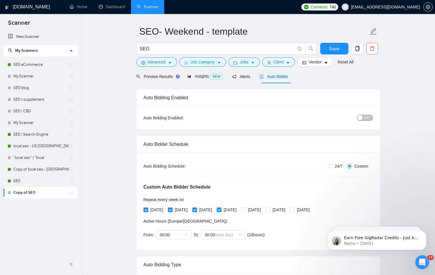
scroll to position [0, 0]
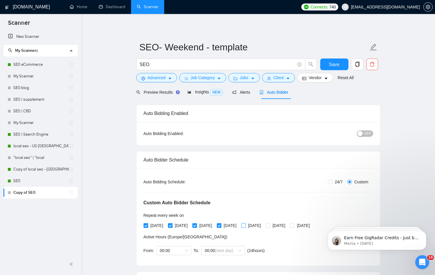
type textarea "Thanks for posting! What is your website so I can take a look, run a free audit…"
click at [245, 225] on input "[DATE]" at bounding box center [243, 225] width 4 height 4
checkbox input "true"
click at [270, 225] on input "[DATE]" at bounding box center [268, 225] width 4 height 4
checkbox input "true"
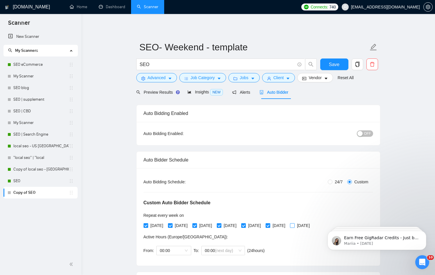
click at [312, 224] on span "[DATE]" at bounding box center [303, 225] width 17 height 6
click at [294, 224] on input "[DATE]" at bounding box center [292, 225] width 4 height 4
checkbox input "true"
click at [221, 225] on input "[DATE]" at bounding box center [219, 225] width 4 height 4
checkbox input "false"
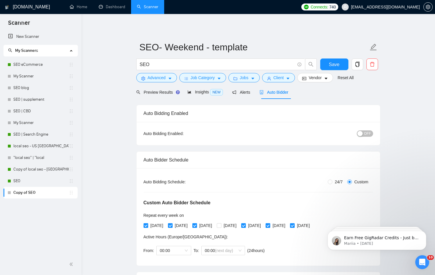
click at [196, 224] on input "[DATE]" at bounding box center [194, 225] width 4 height 4
checkbox input "false"
click at [171, 224] on input "[DATE]" at bounding box center [170, 225] width 4 height 4
checkbox input "false"
click at [143, 224] on div "Auto Bidding Type: Automated (recommended) Semi-automated Auto Bidding Schedule…" at bounding box center [258, 216] width 243 height 97
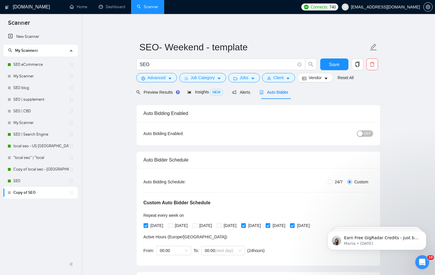
click at [144, 224] on input "[DATE]" at bounding box center [145, 225] width 4 height 4
checkbox input "false"
click at [367, 133] on span "OFF" at bounding box center [367, 133] width 7 height 6
click at [339, 63] on button "Save" at bounding box center [334, 64] width 28 height 12
click at [338, 63] on span "Save" at bounding box center [334, 64] width 10 height 7
